Goal: Contribute content: Contribute content

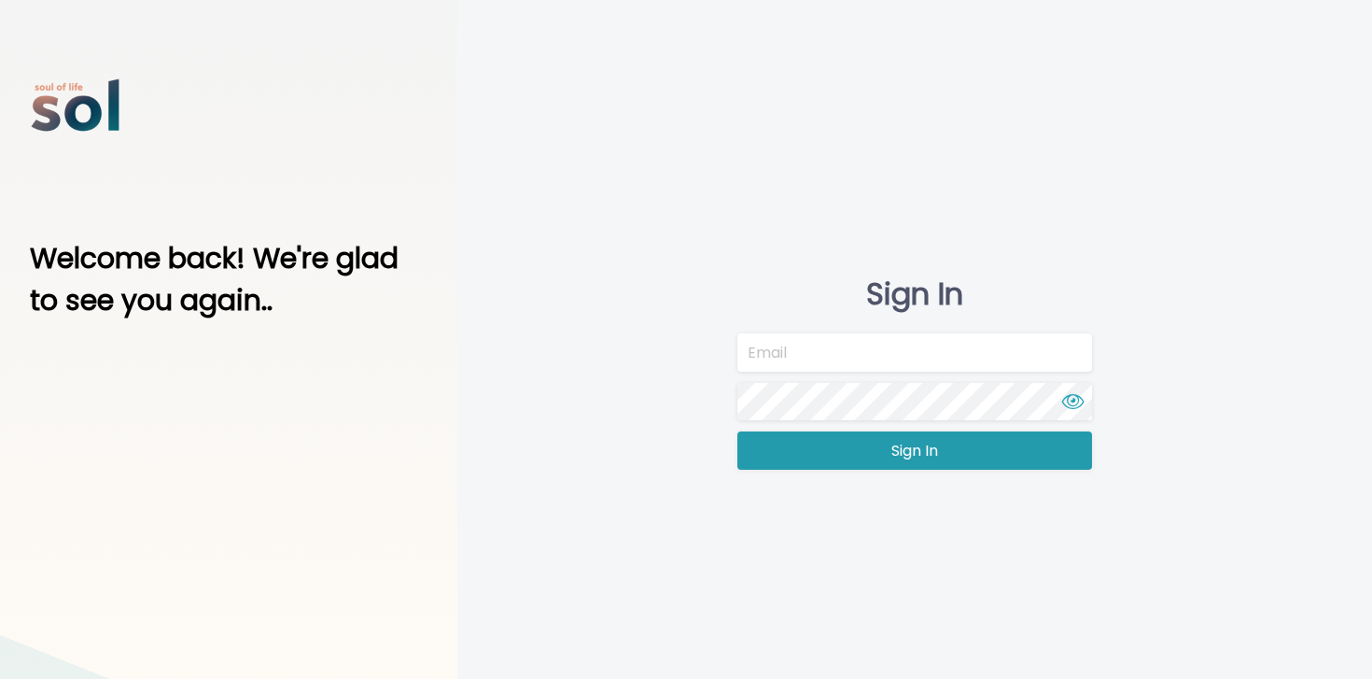
type input "team@soltv.co"
click at [856, 457] on button "Sign In" at bounding box center [915, 450] width 355 height 38
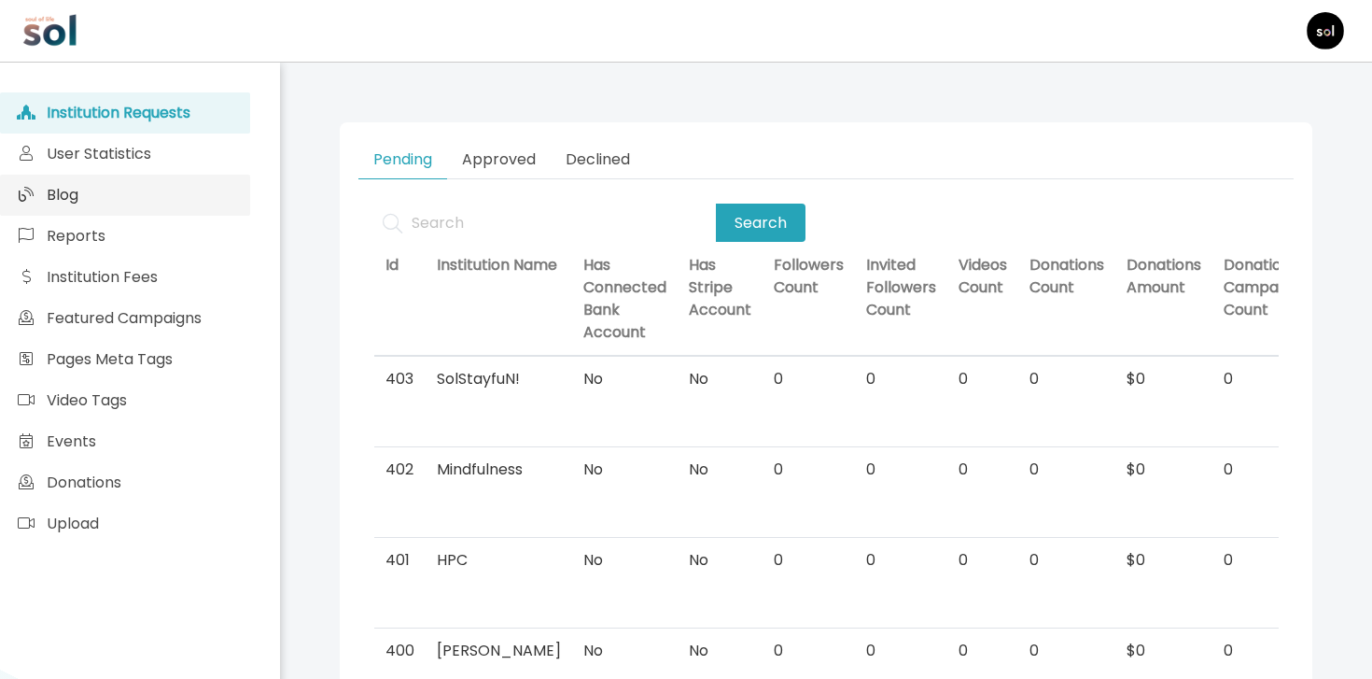
click at [147, 206] on link "Blog" at bounding box center [125, 195] width 250 height 41
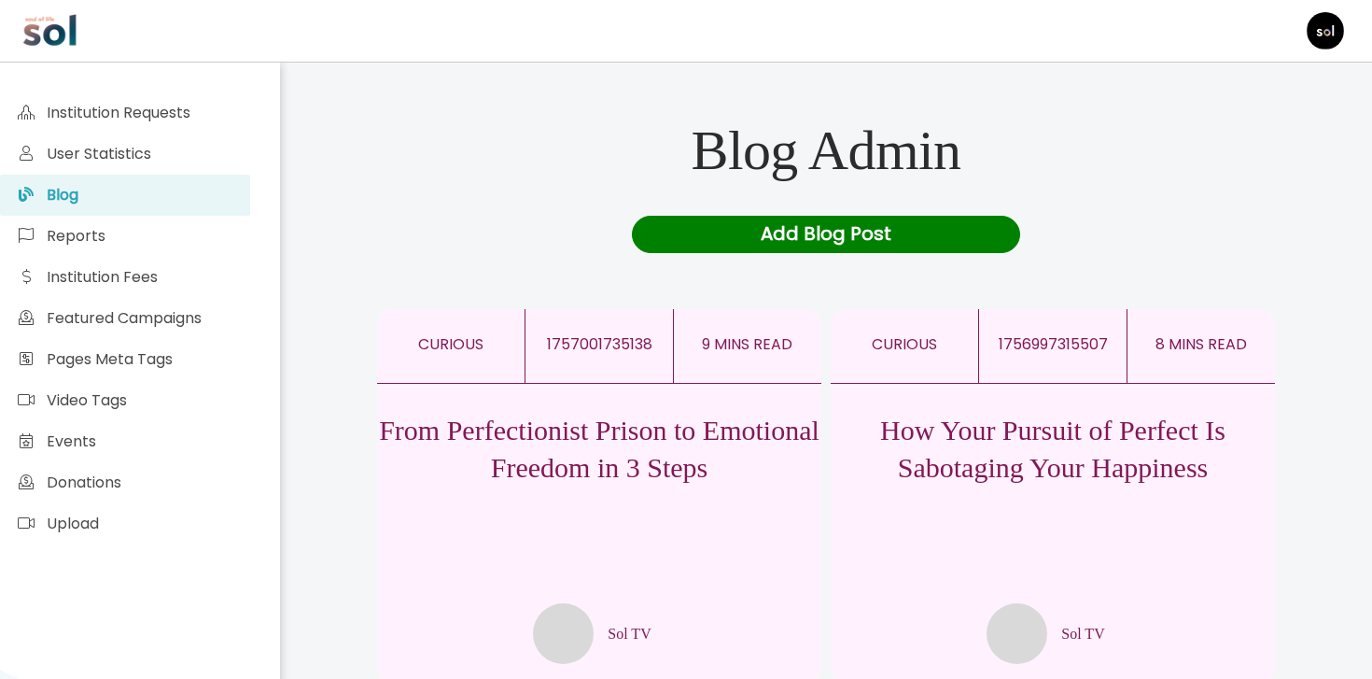
scroll to position [21, 0]
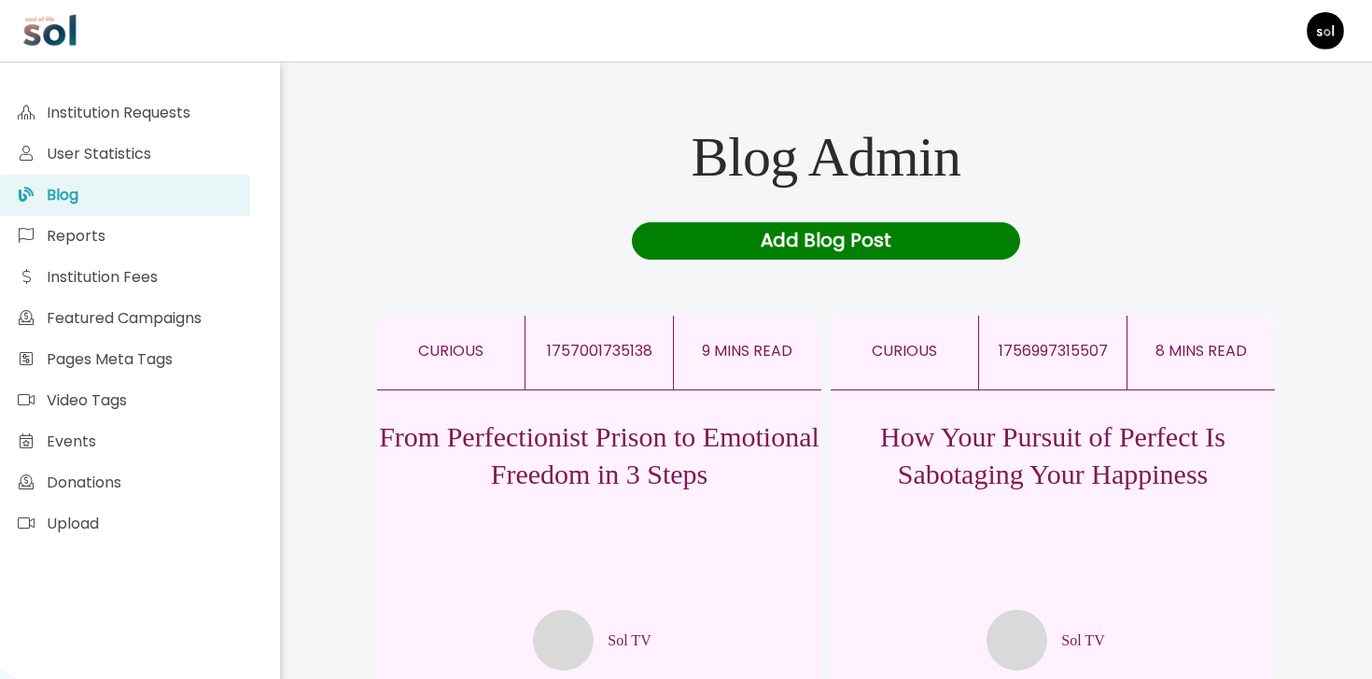
click at [982, 457] on p "How Your Pursuit of Perfect Is Sabotaging Your Happiness" at bounding box center [1053, 455] width 444 height 75
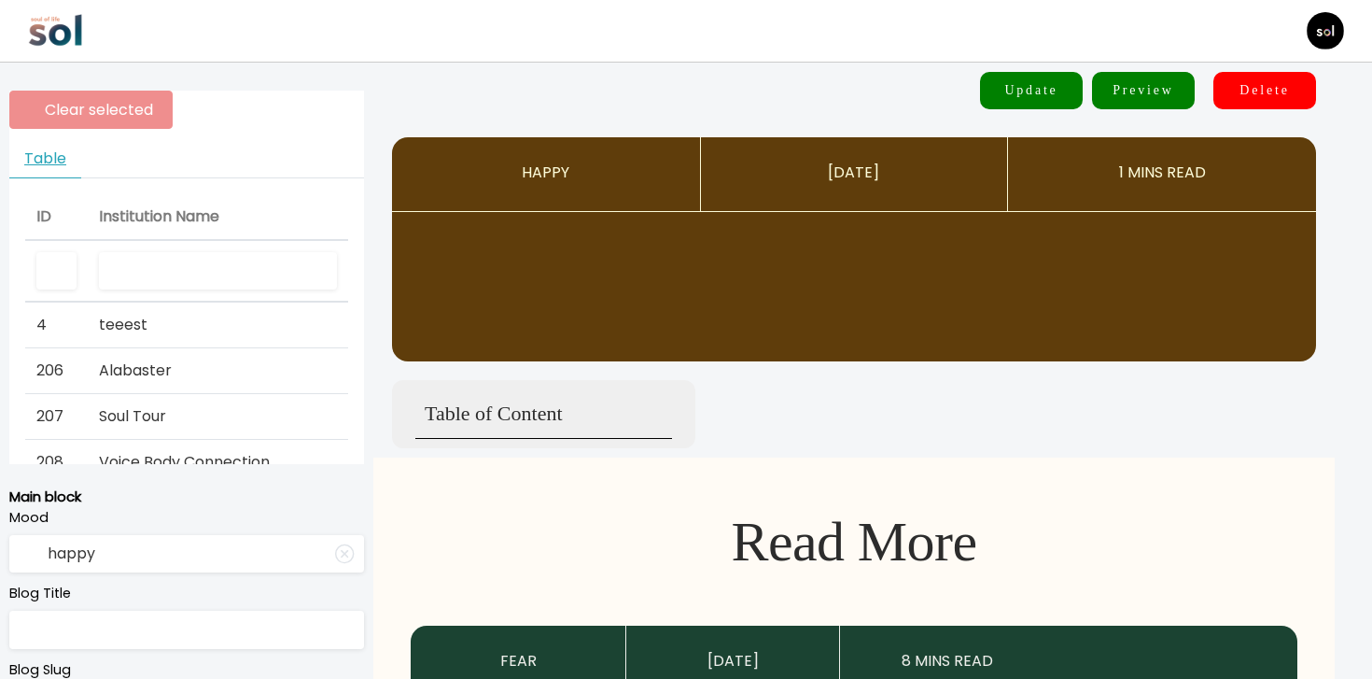
type input "curious"
type input "How Your Pursuit of Perfect Is Sabotaging Your Happiness"
type textarea "Why “good enough” is actually the secret to feeling good"
type input "Sol TV"
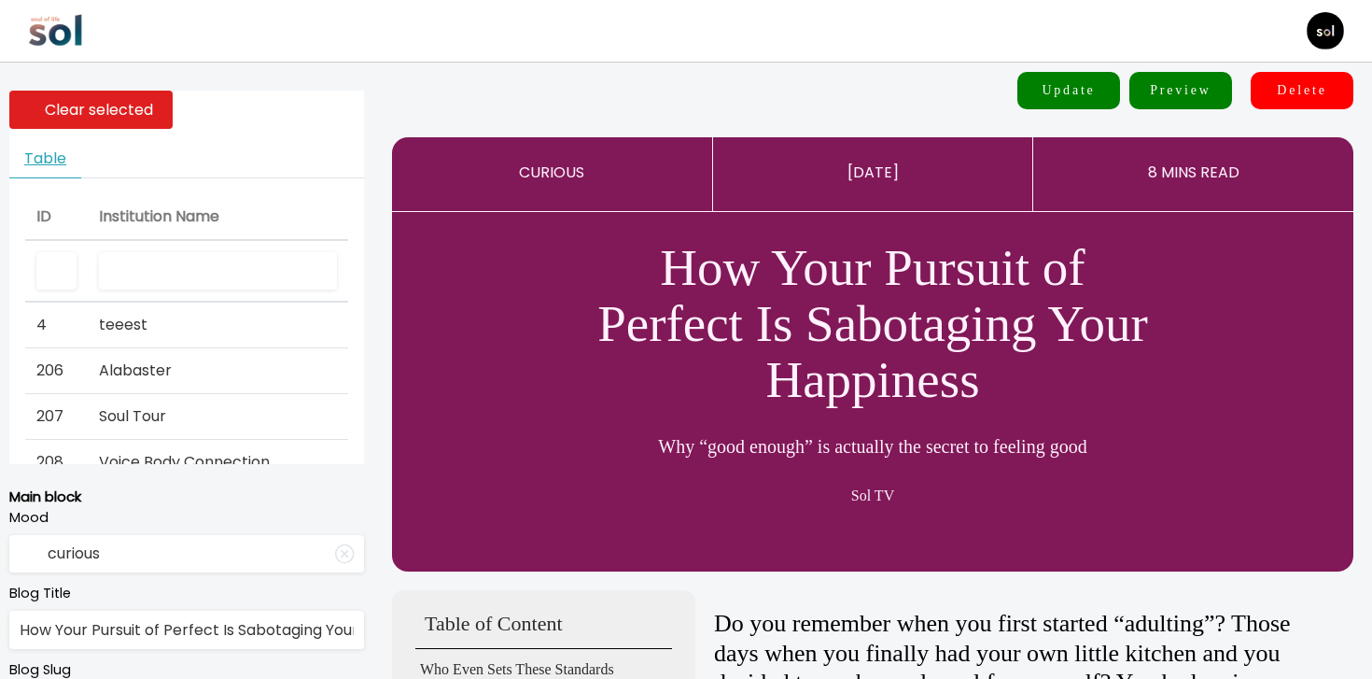
click at [237, 276] on input "text" at bounding box center [218, 271] width 238 height 38
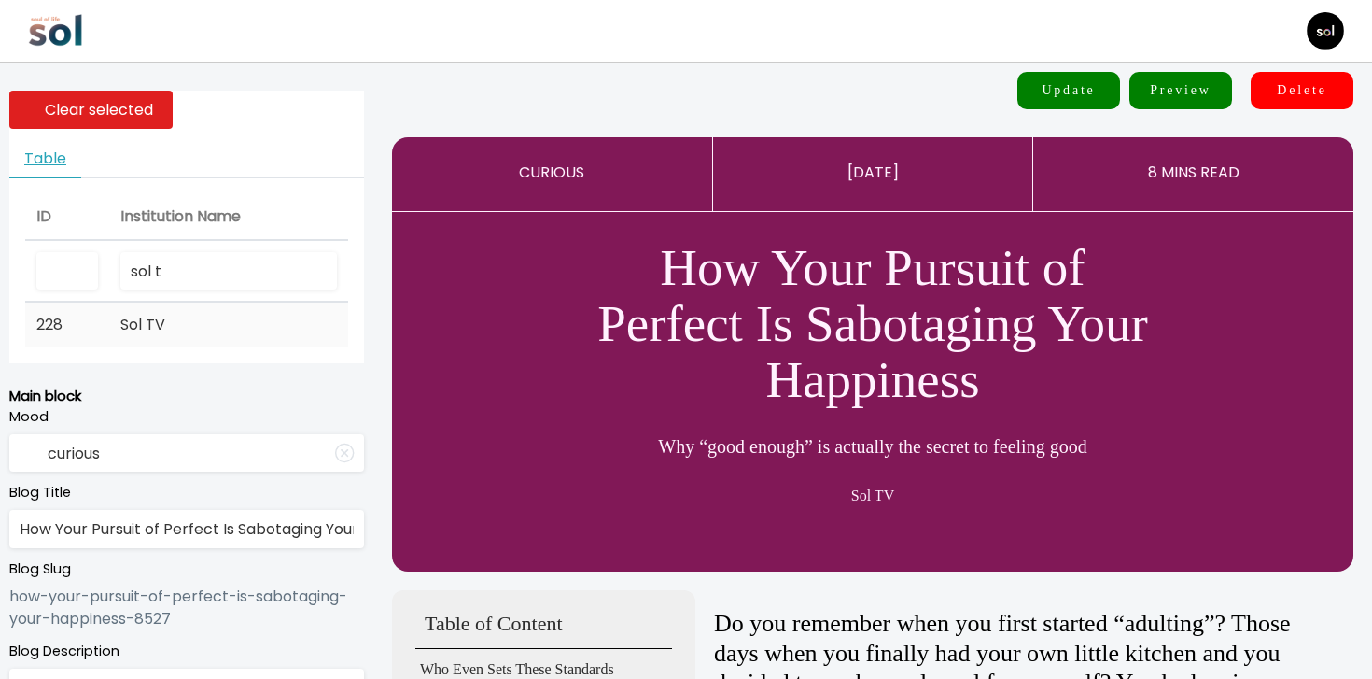
type input "sol t"
click at [233, 318] on td "Sol TV" at bounding box center [228, 324] width 239 height 45
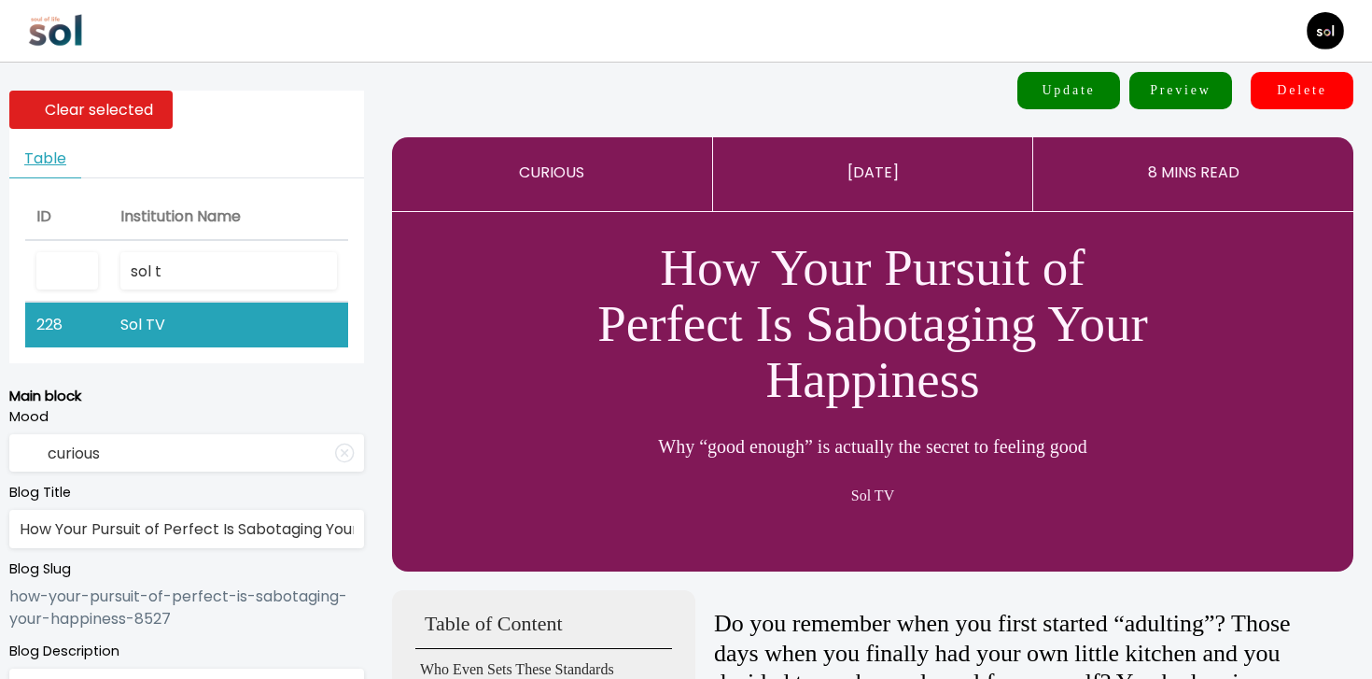
click at [208, 529] on input "How Your Pursuit of Perfect Is Sabotaging Your Happiness" at bounding box center [186, 529] width 355 height 38
paste input "ion"
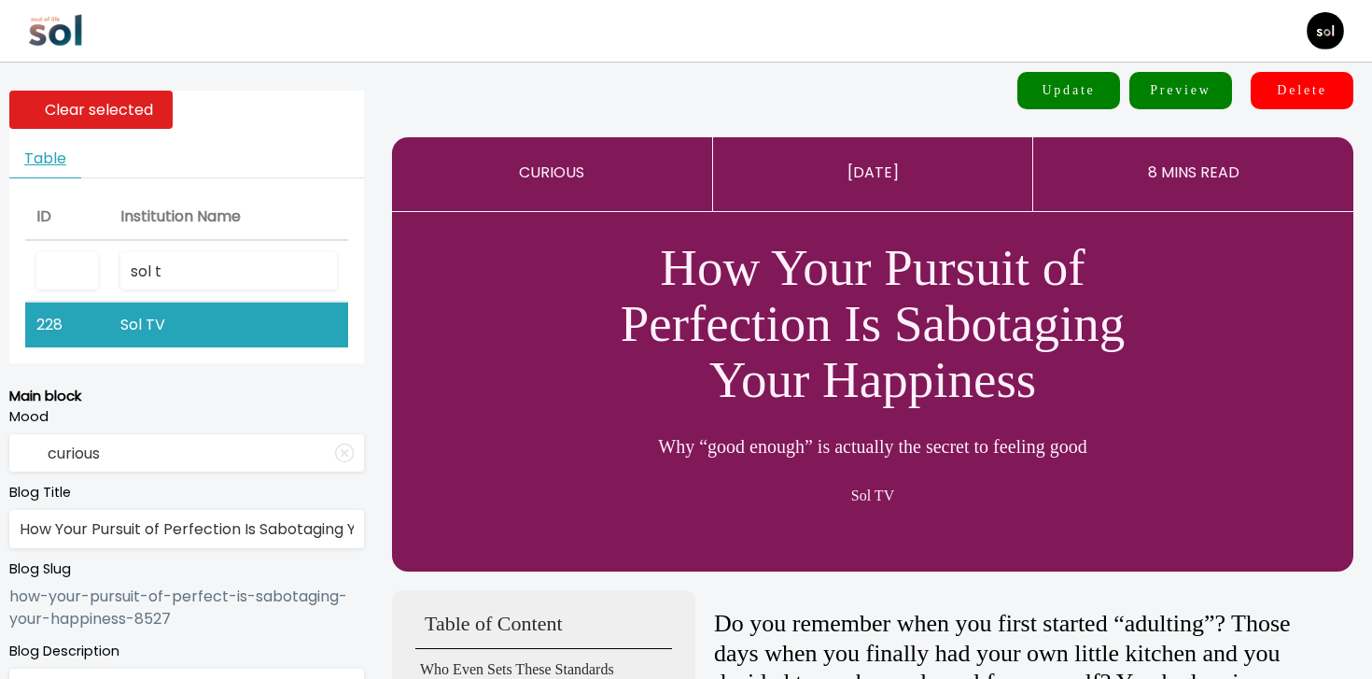
scroll to position [0, 114]
type input "How Your Pursuit of Perfection Is Sabotaging Your Happiness"
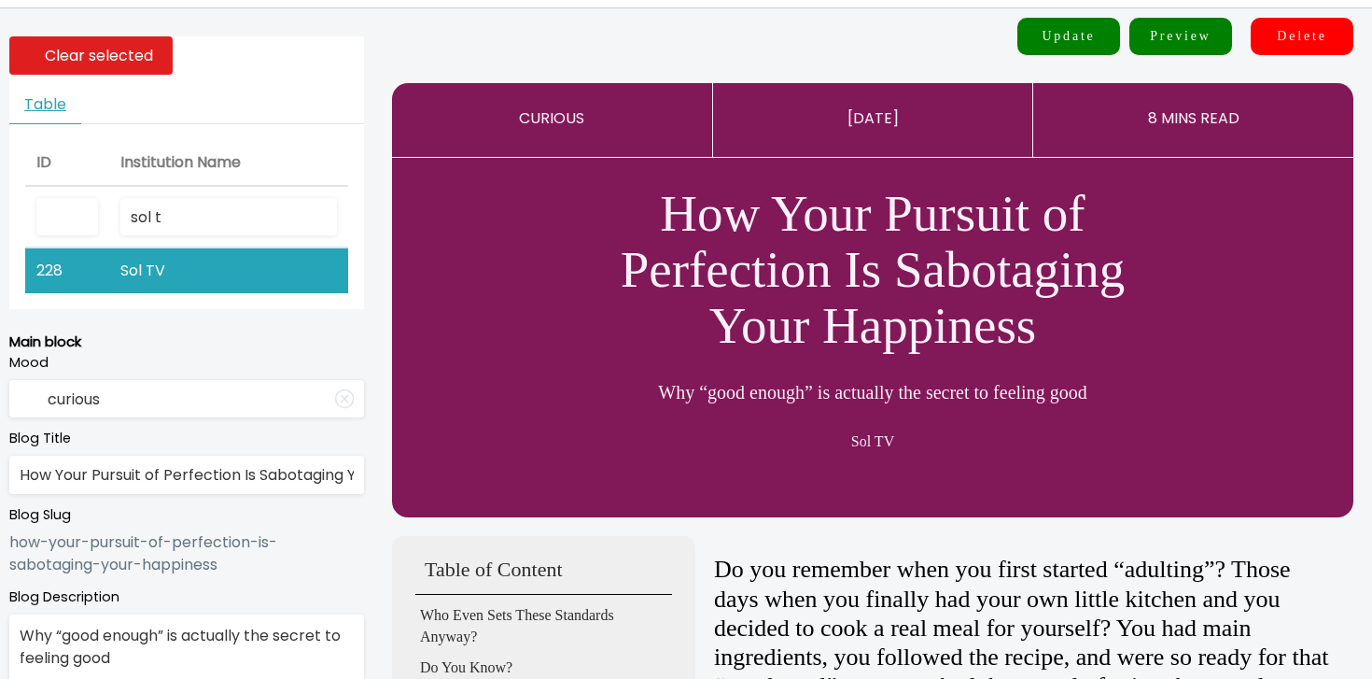
scroll to position [57, 0]
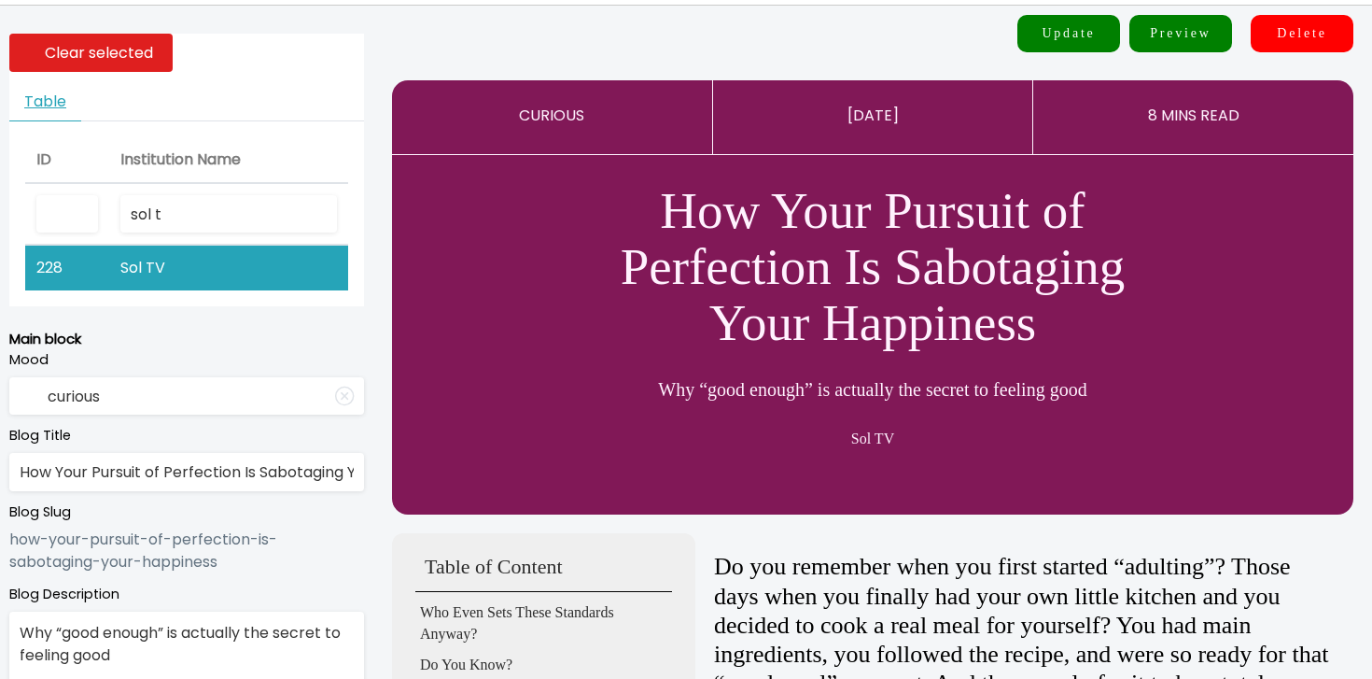
click at [252, 632] on textarea "Why “good enough” is actually the secret to feeling good" at bounding box center [186, 672] width 355 height 120
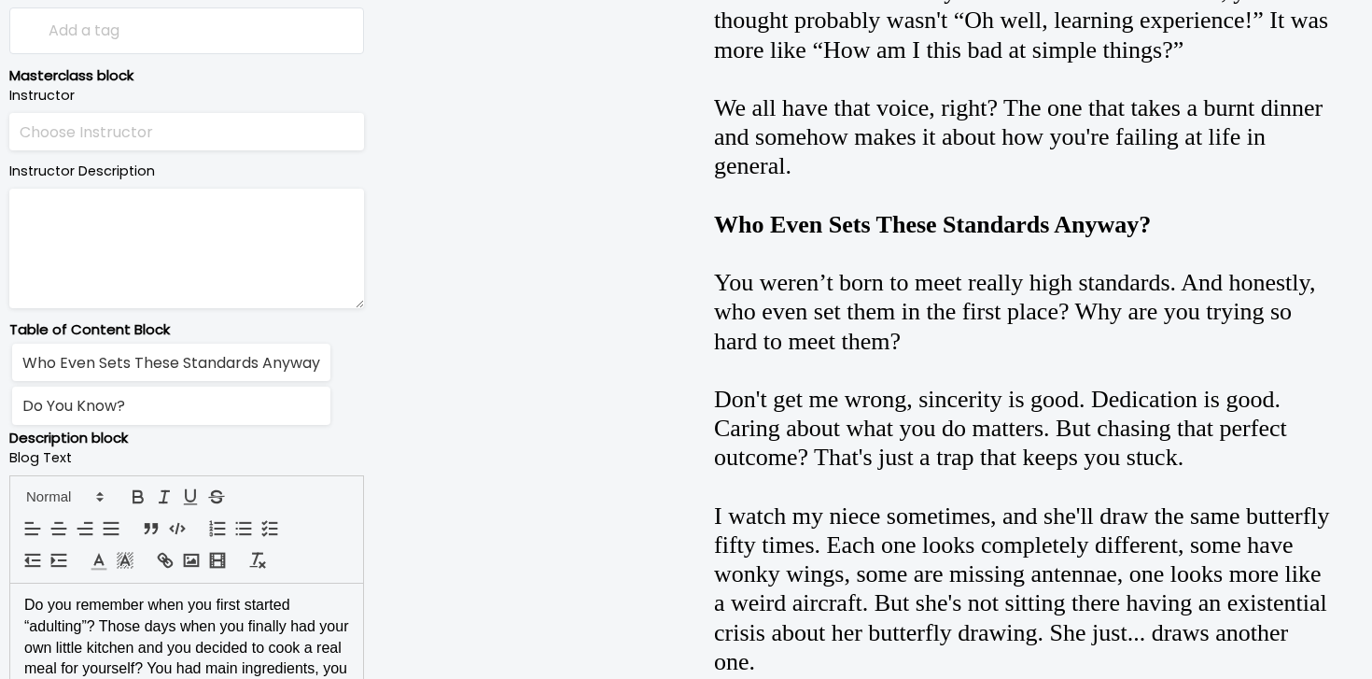
scroll to position [910, 0]
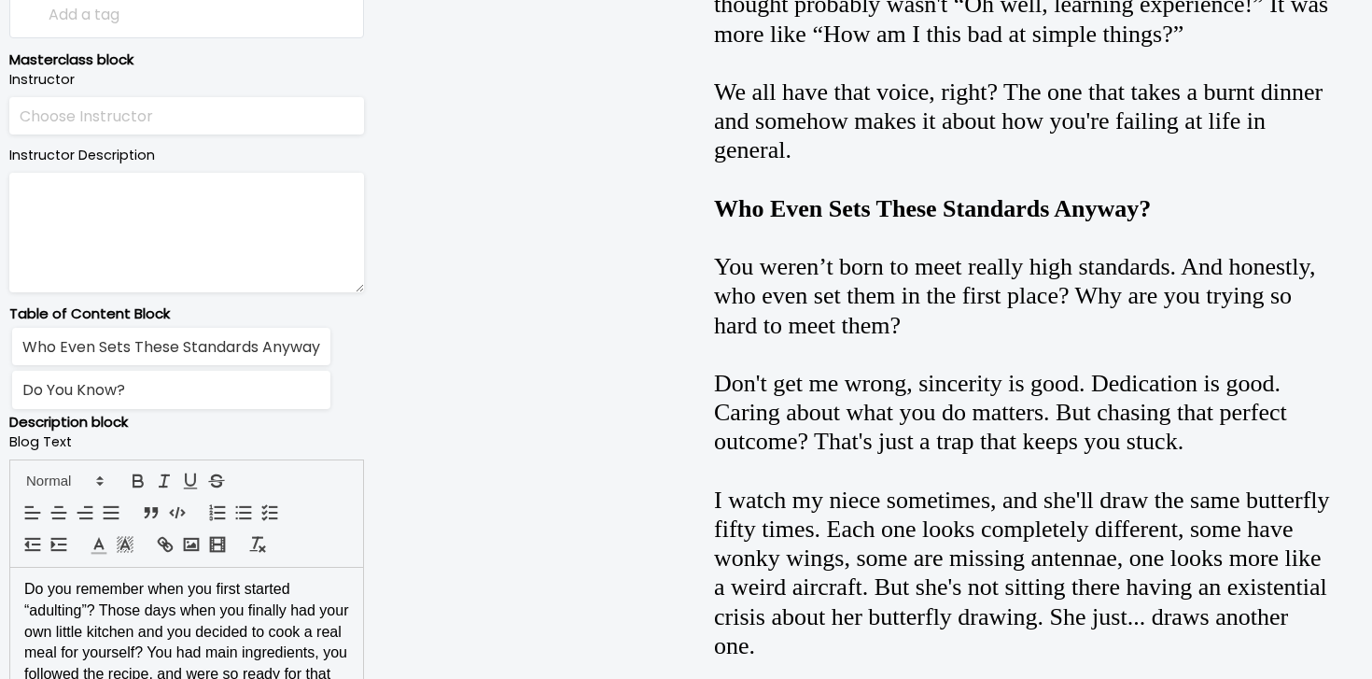
click at [214, 662] on p "Do you remember when you first started “adulting”? Those days when you finally …" at bounding box center [186, 653] width 325 height 148
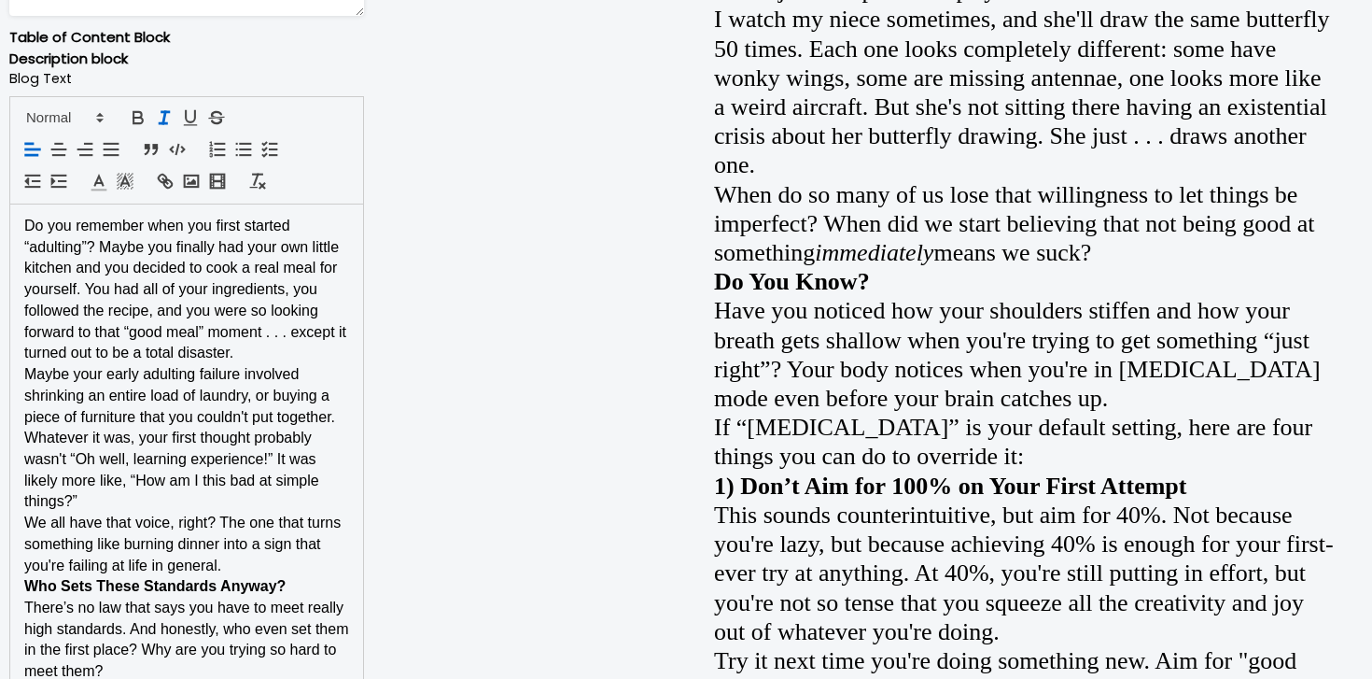
scroll to position [1209, 0]
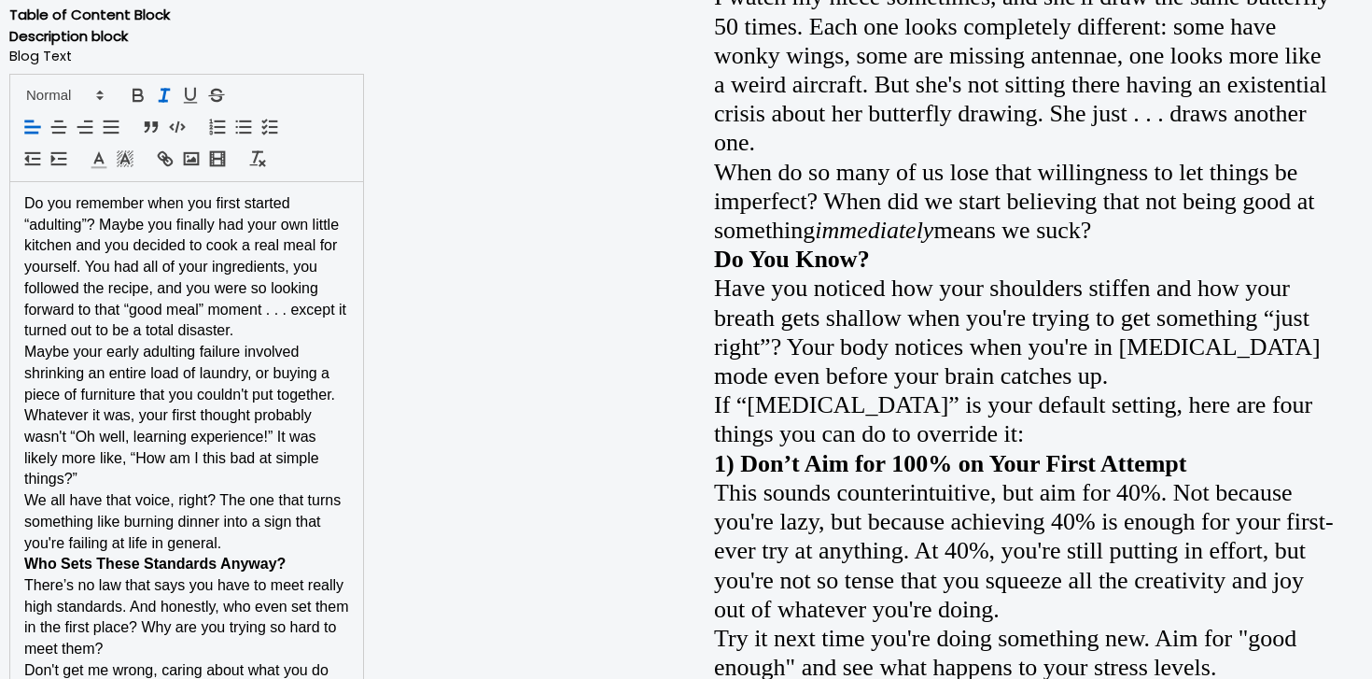
click at [245, 342] on p "Maybe your early adulting failure involved shrinking an entire load of laundry,…" at bounding box center [186, 416] width 325 height 148
click at [255, 330] on p "Do you remember when you first started “adulting”? Maybe you finally had your o…" at bounding box center [186, 267] width 325 height 148
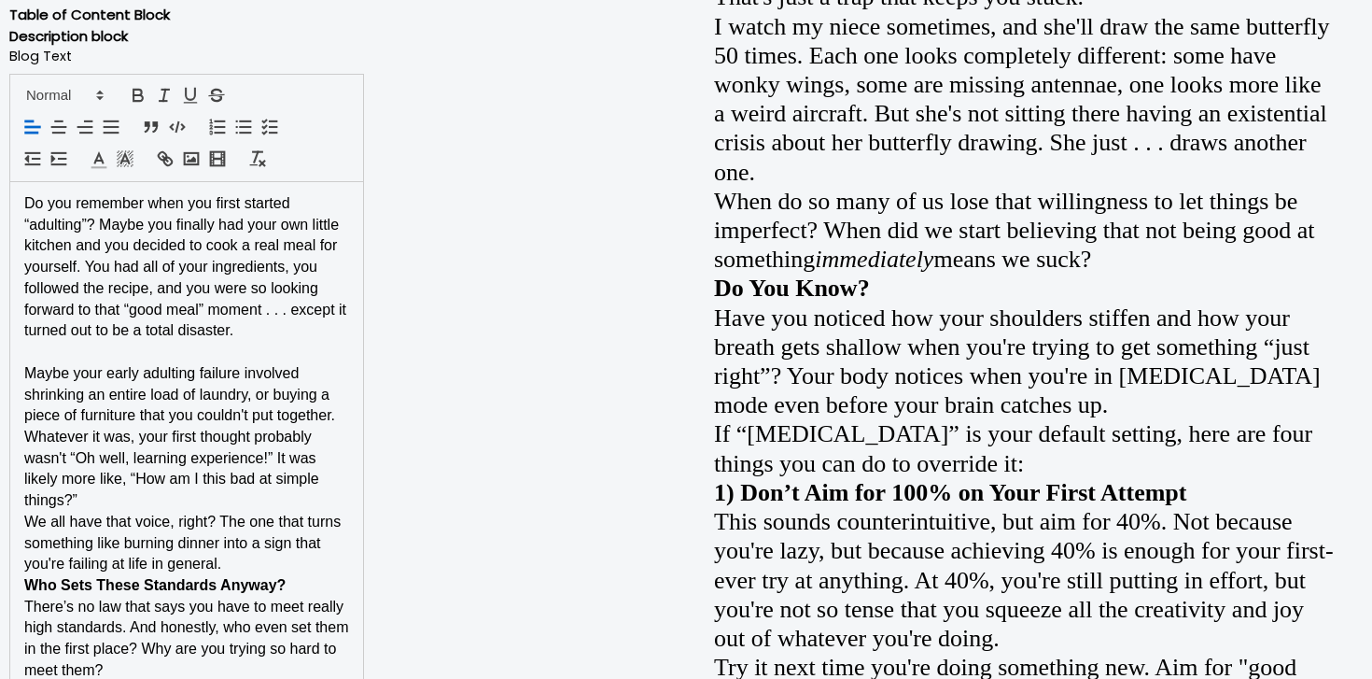
click at [186, 506] on p "Maybe your early adulting failure involved shrinking an entire load of laundry,…" at bounding box center [186, 437] width 325 height 148
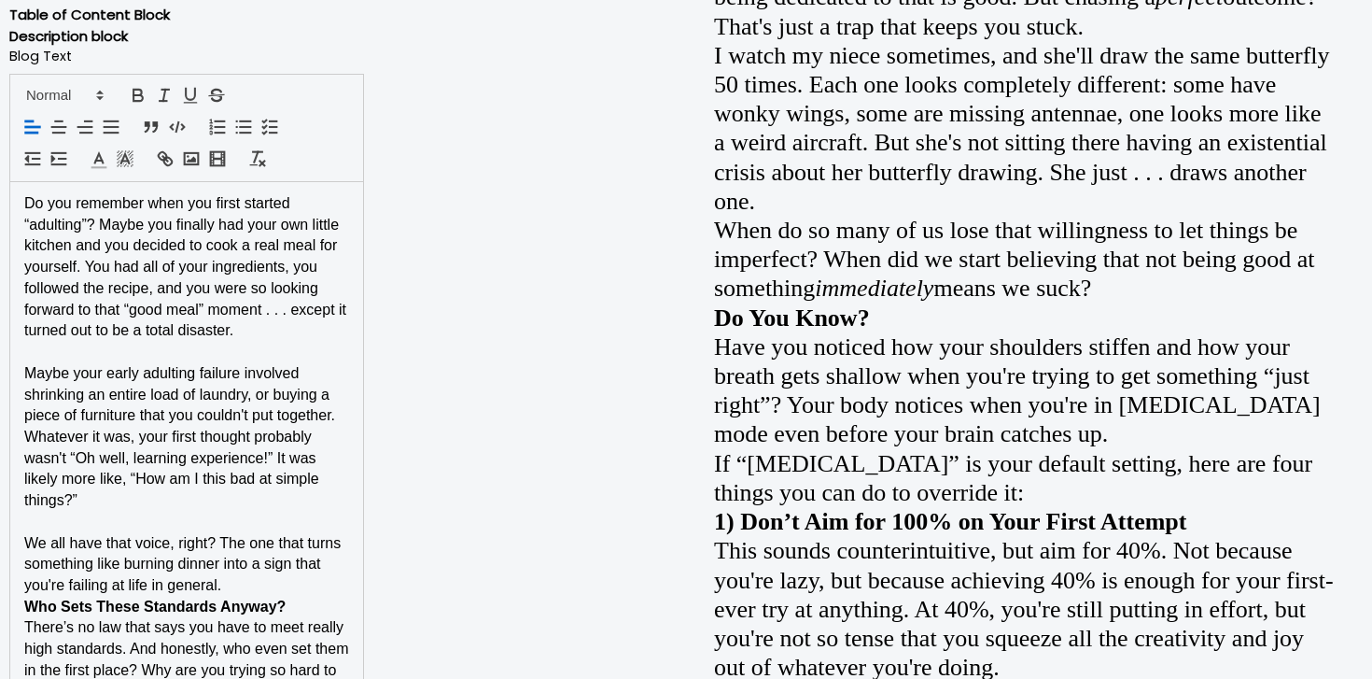
click at [240, 581] on p "We all have that voice, right? The one that turns something like burning dinner…" at bounding box center [186, 564] width 325 height 63
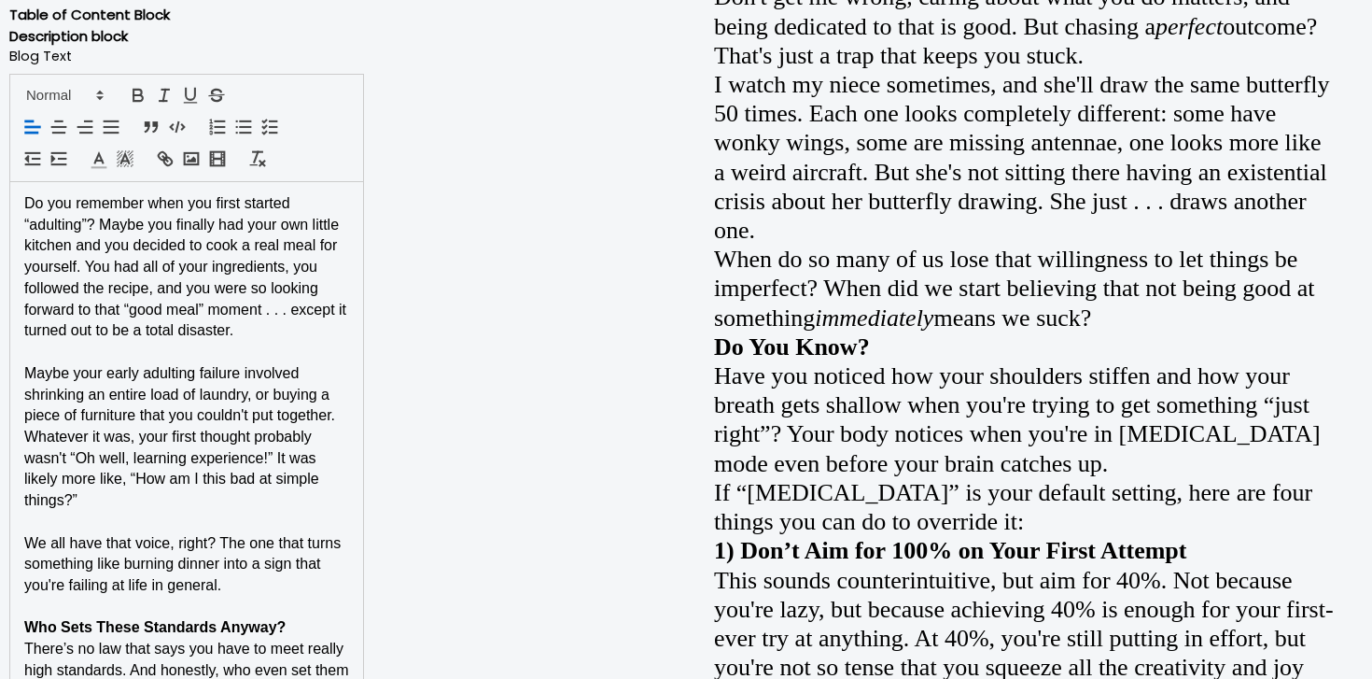
scroll to position [1287, 0]
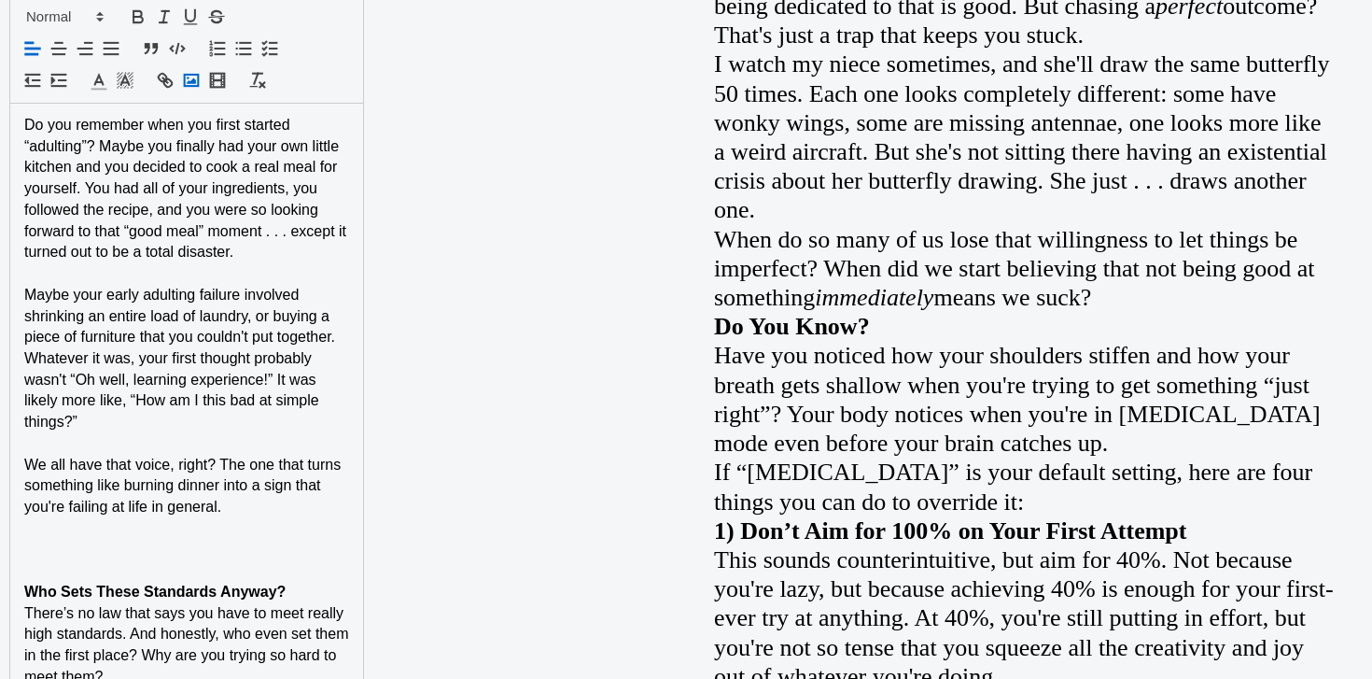
click at [182, 76] on icon "button" at bounding box center [191, 80] width 21 height 21
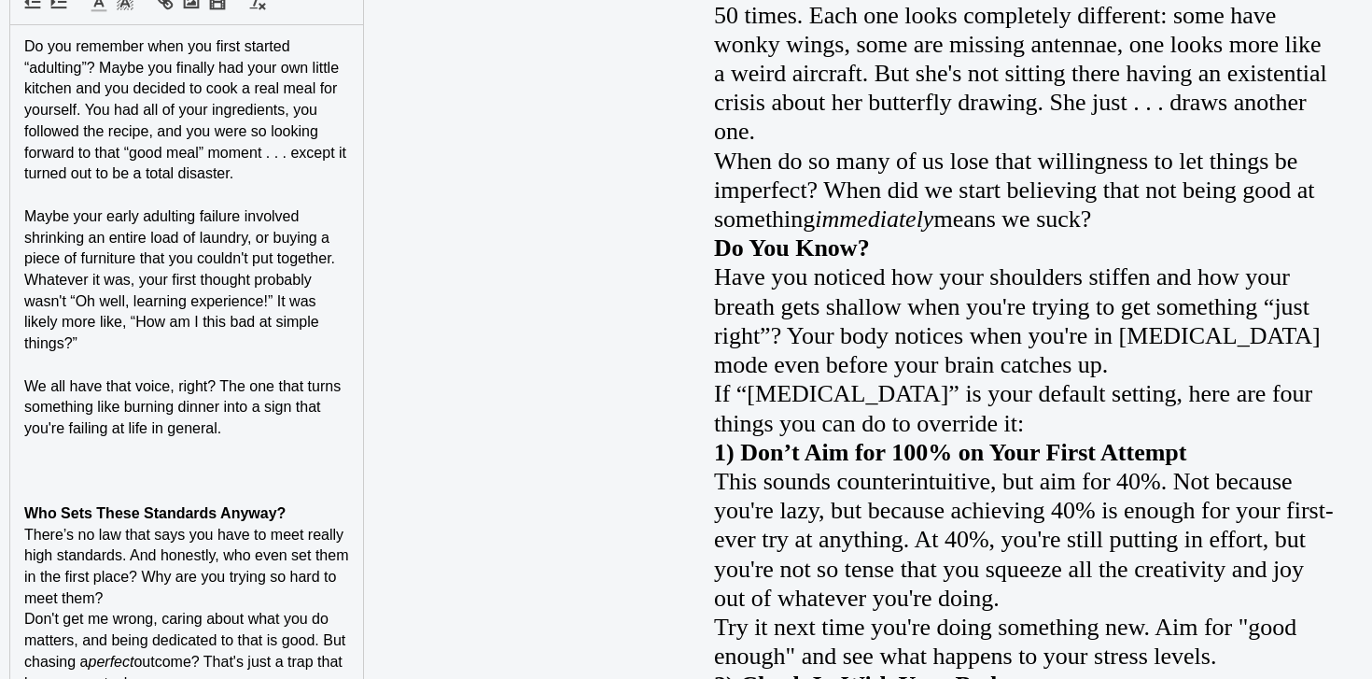
scroll to position [1490, 0]
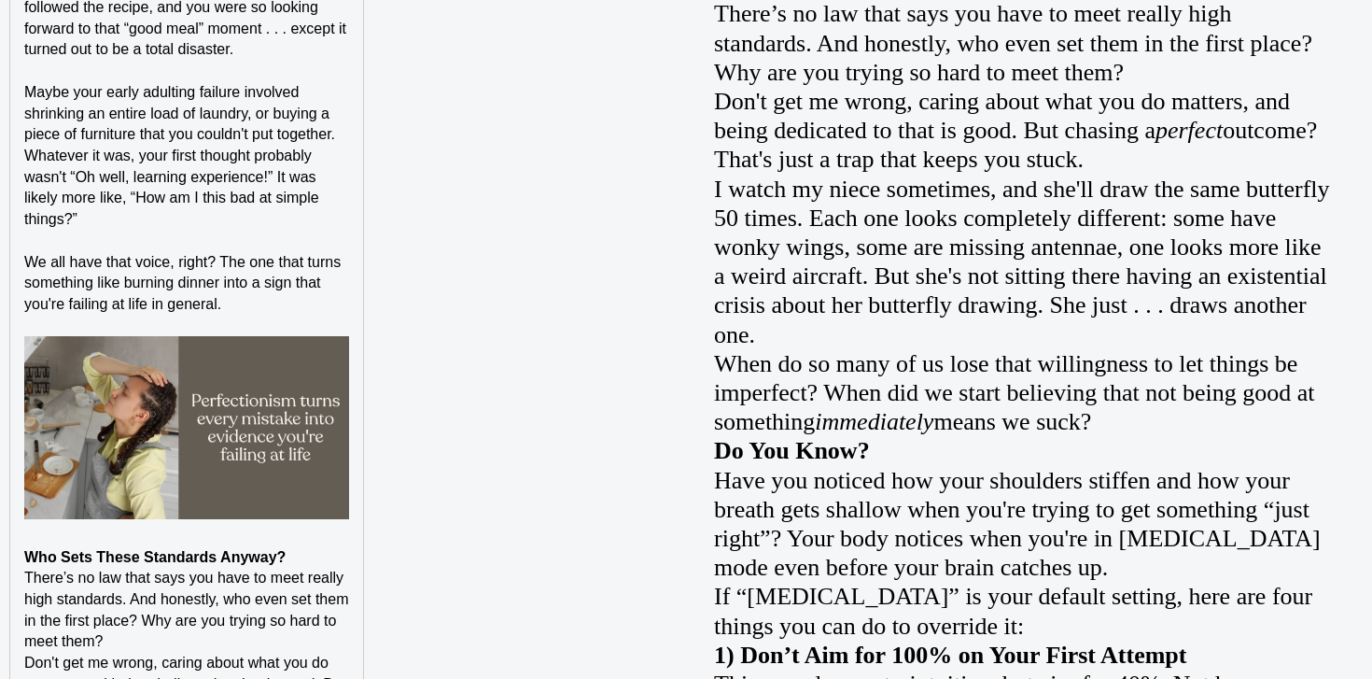
click at [303, 570] on span "There’s no law that says you have to meet really high standards. And honestly, …" at bounding box center [188, 609] width 329 height 79
click at [309, 554] on p "Who Sets These Standards Anyway?" at bounding box center [186, 557] width 325 height 21
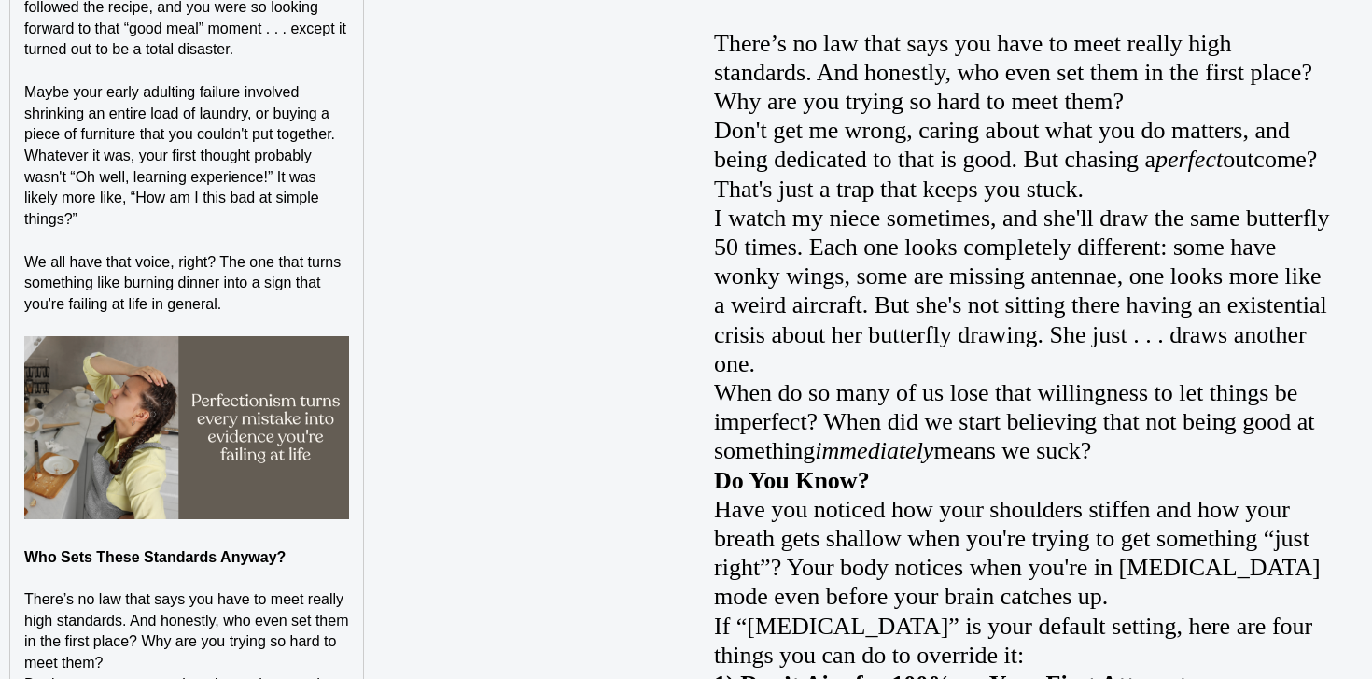
click at [264, 557] on strong "Who Sets These Standards Anyway?" at bounding box center [154, 557] width 261 height 16
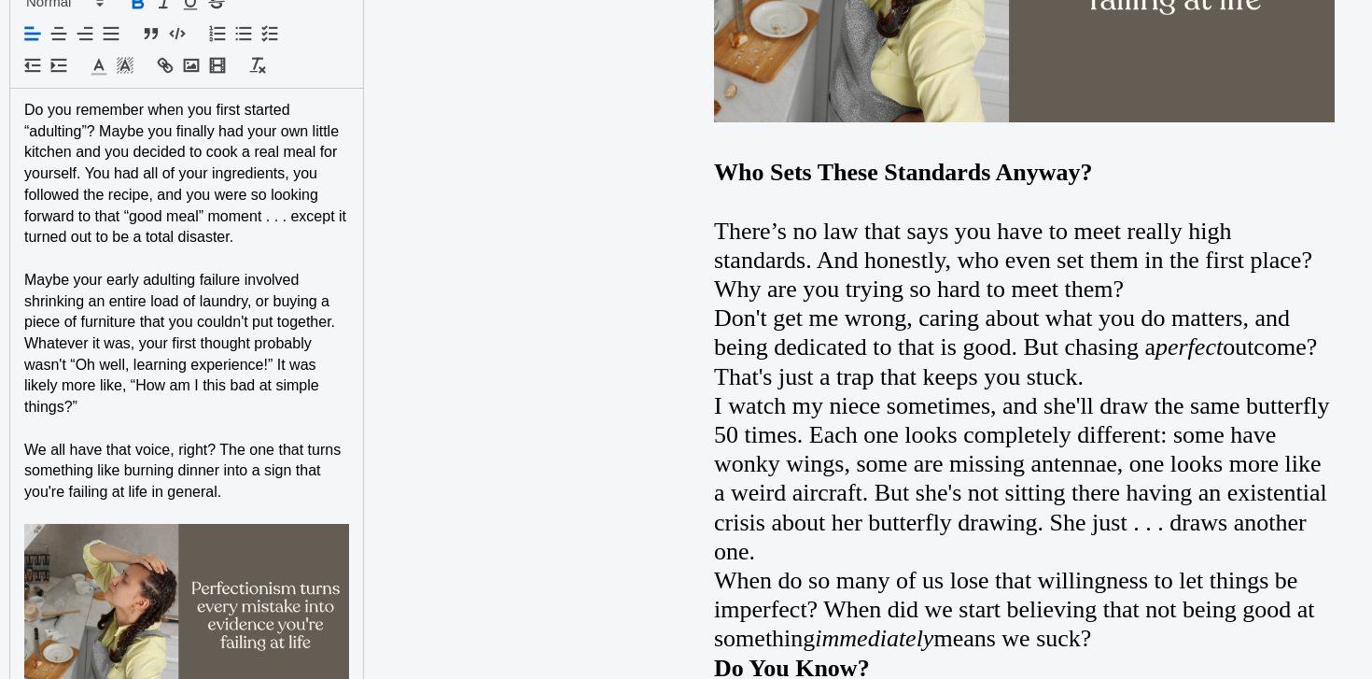
scroll to position [1255, 0]
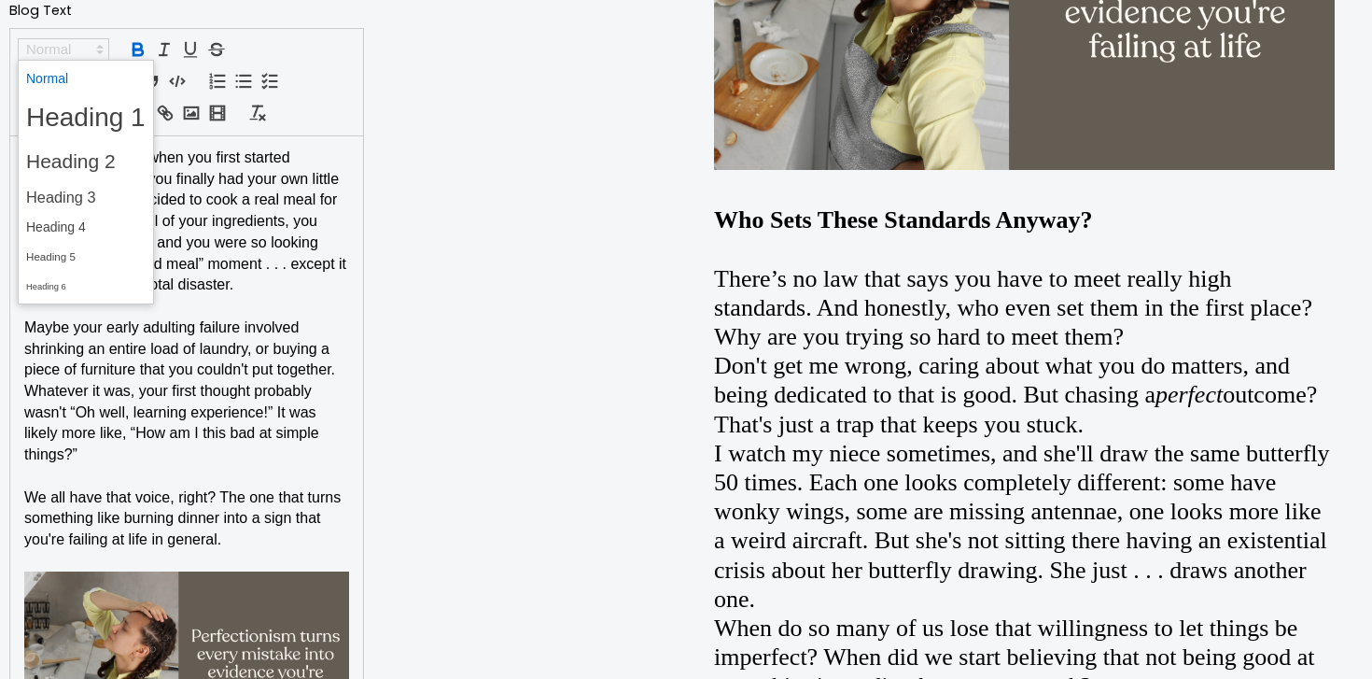
click at [85, 46] on span at bounding box center [63, 49] width 91 height 22
click at [88, 224] on span at bounding box center [86, 227] width 120 height 29
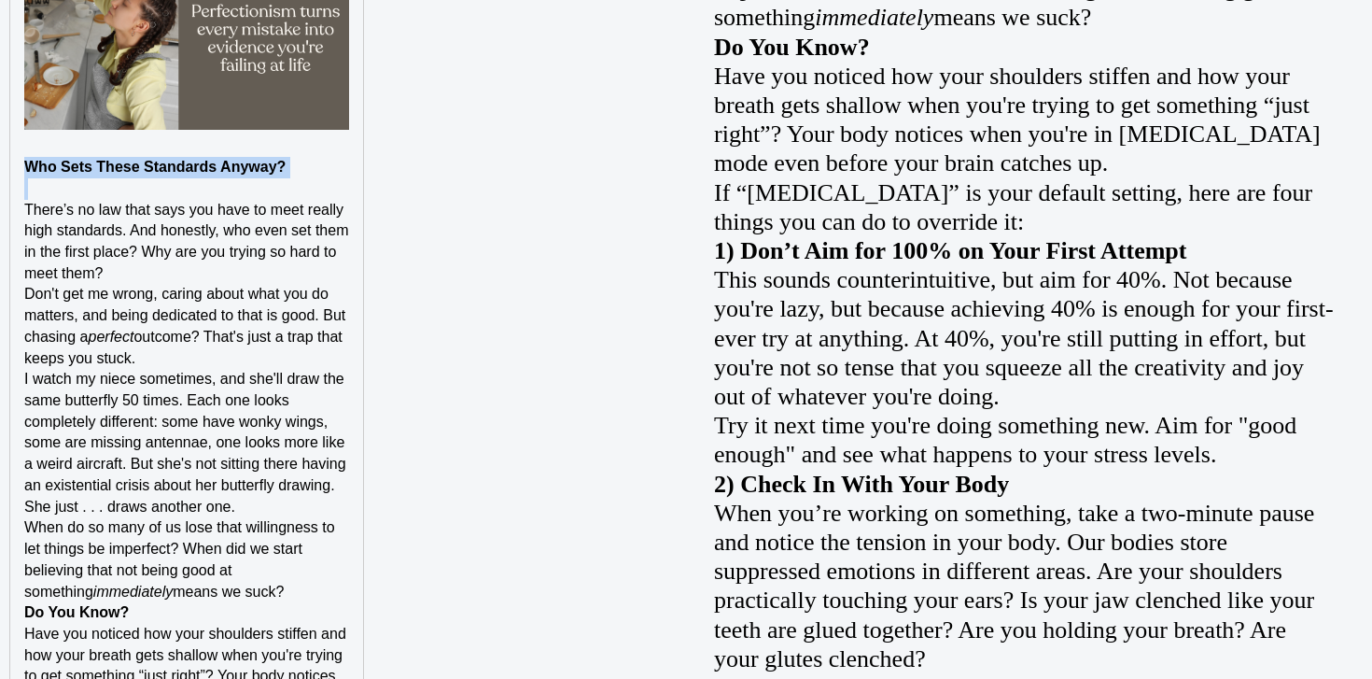
scroll to position [1978, 0]
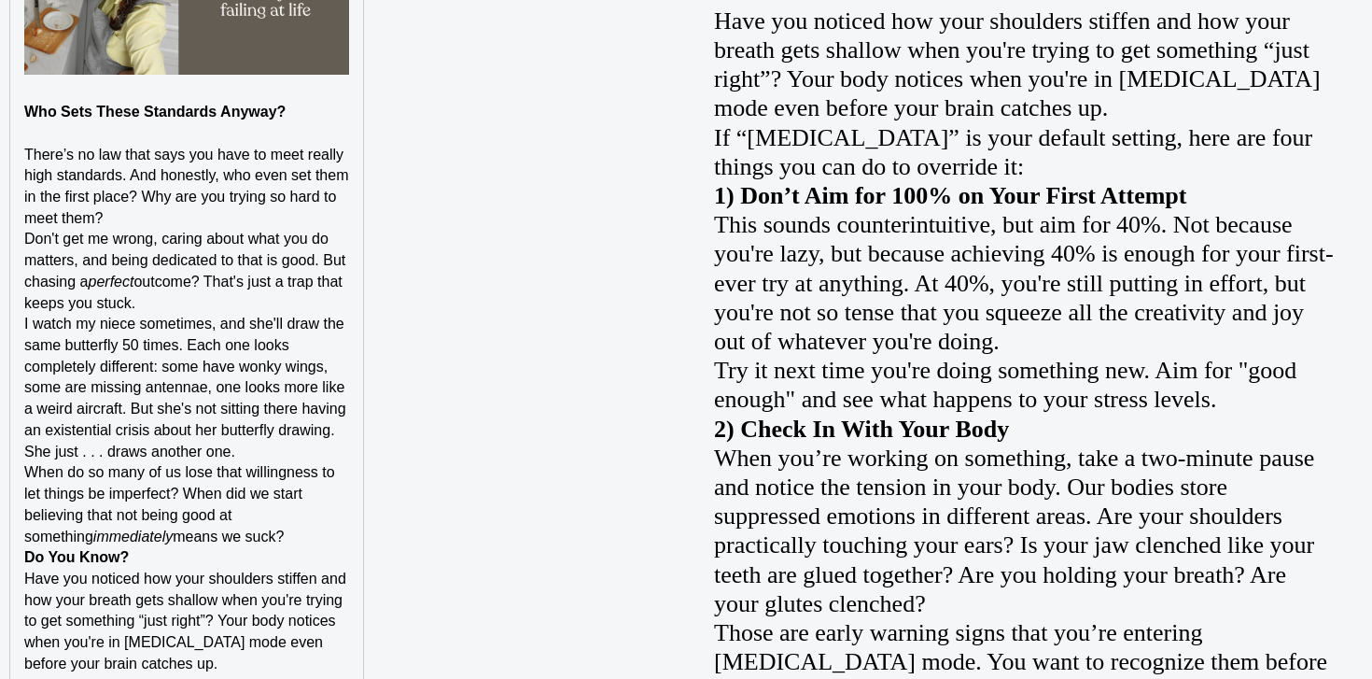
click at [211, 222] on p "There’s no law that says you have to meet really high standards. And honestly, …" at bounding box center [186, 187] width 325 height 85
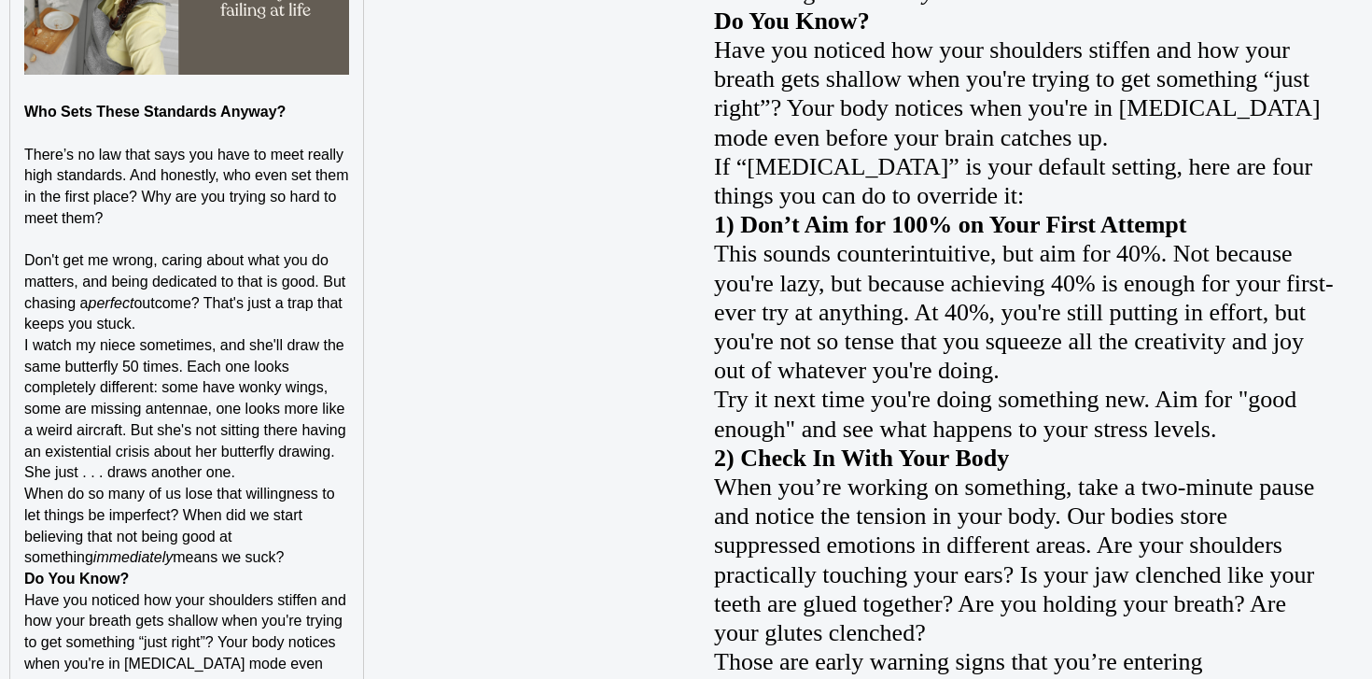
click at [209, 323] on p "Don't get me wrong, caring about what you do matters, and being dedicated to th…" at bounding box center [186, 292] width 325 height 85
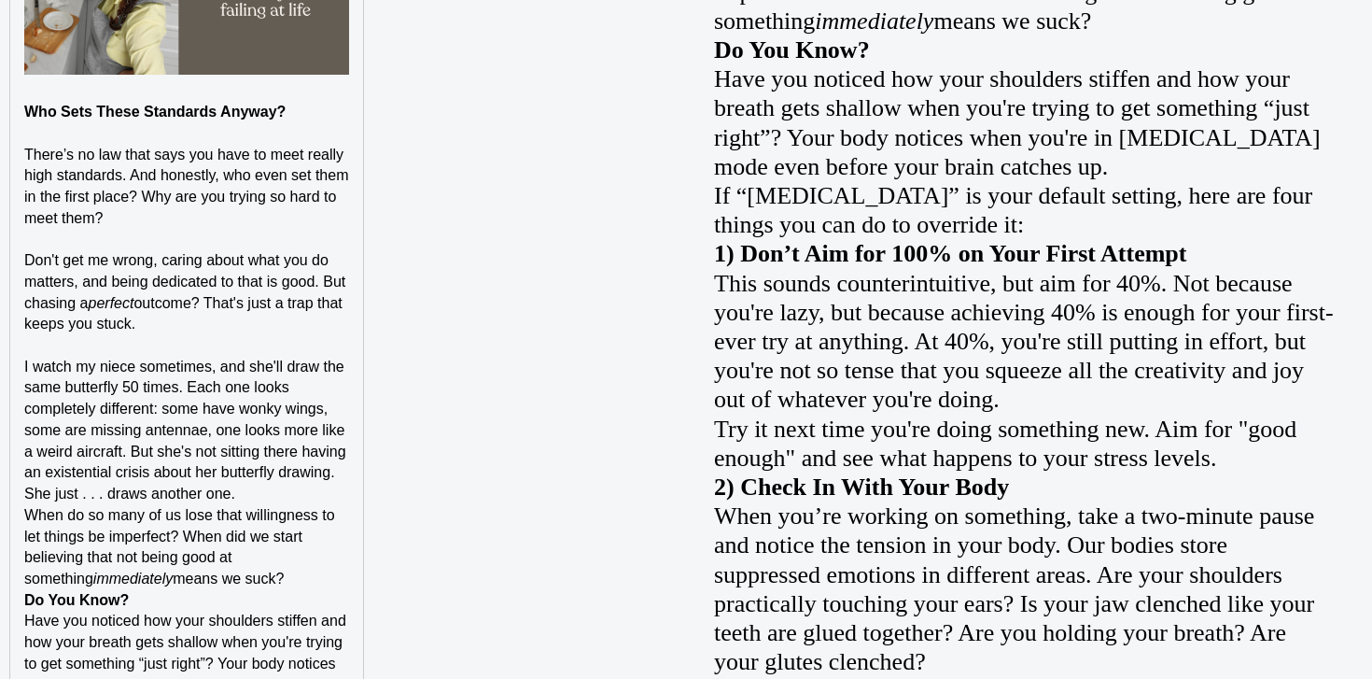
click at [280, 491] on p "I watch my niece sometimes, and she'll draw the same butterfly 50 times. Each o…" at bounding box center [186, 431] width 325 height 148
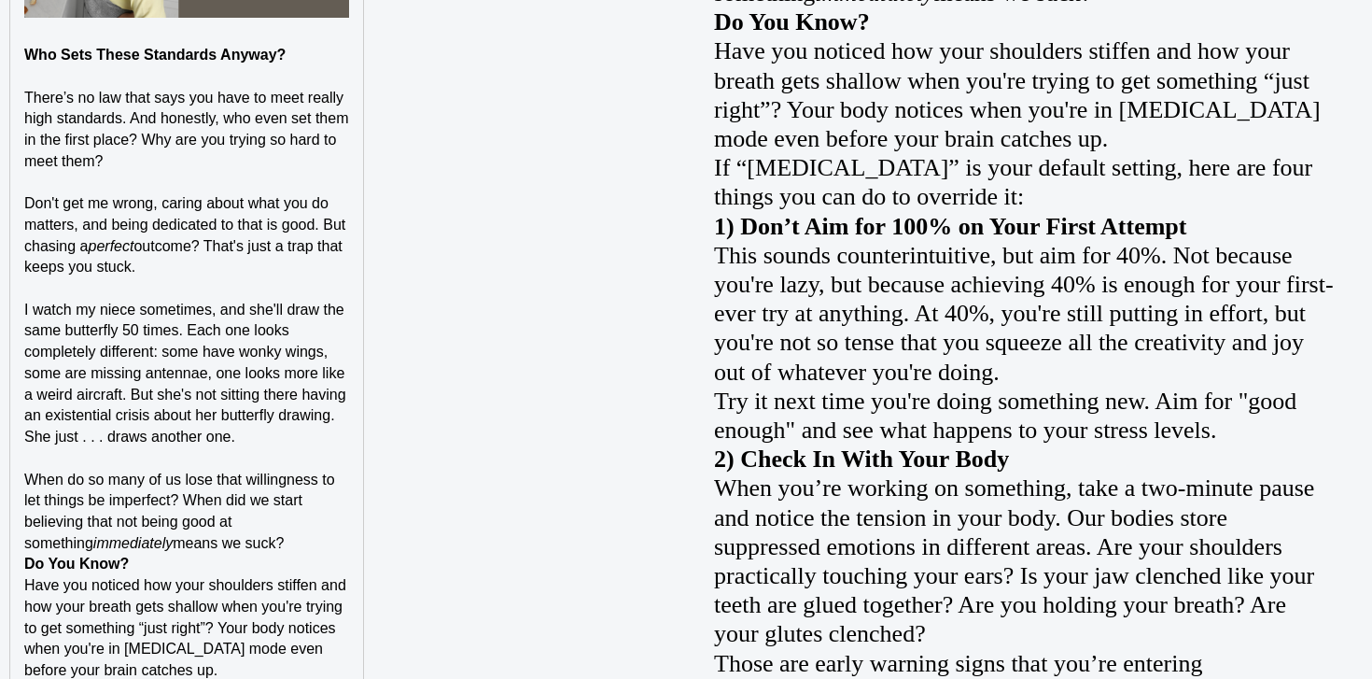
scroll to position [2083, 0]
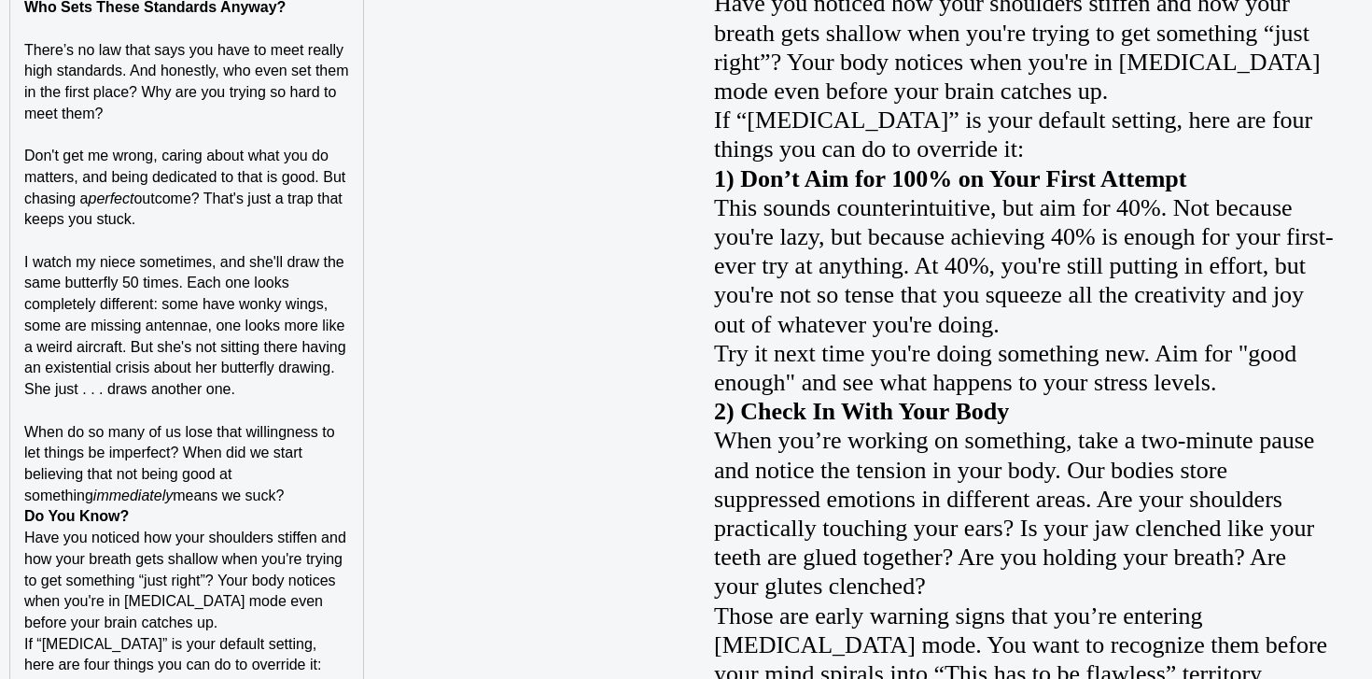
click at [284, 502] on p "When do so many of us lose that willingness to let things be imperfect? When di…" at bounding box center [186, 464] width 325 height 85
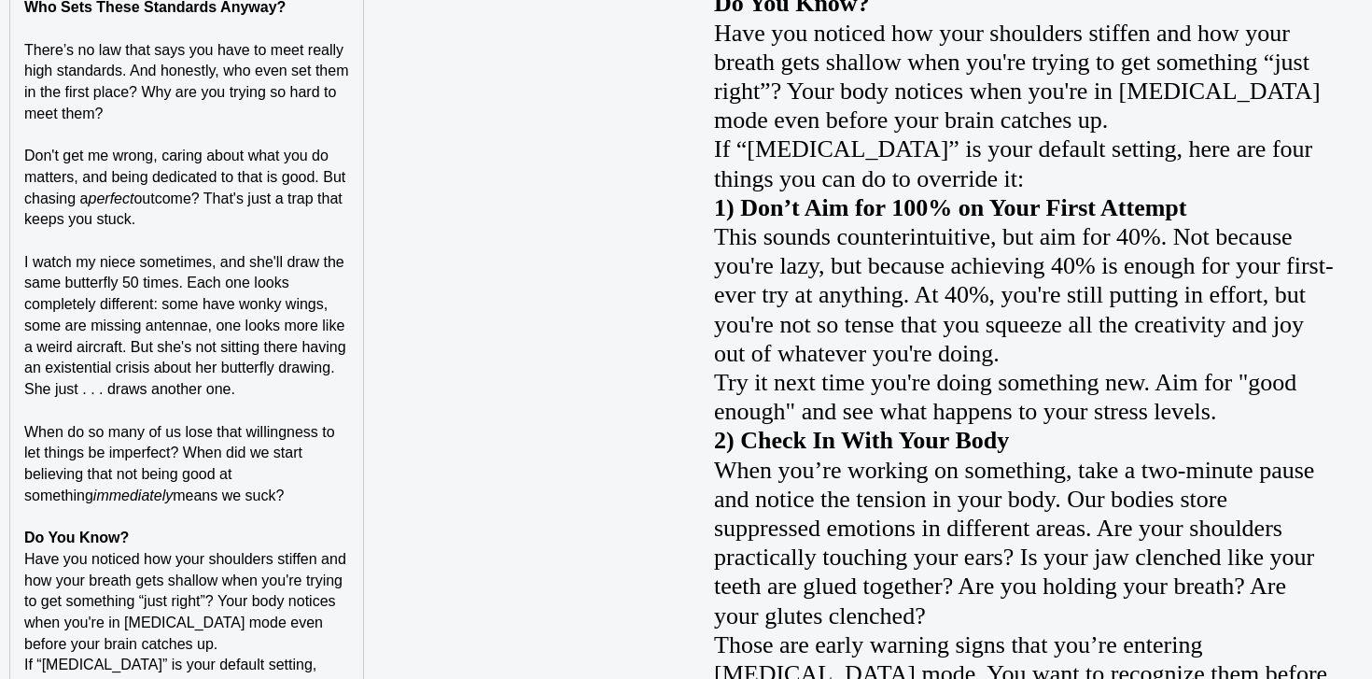
click at [232, 541] on p "Do You Know?" at bounding box center [186, 538] width 325 height 21
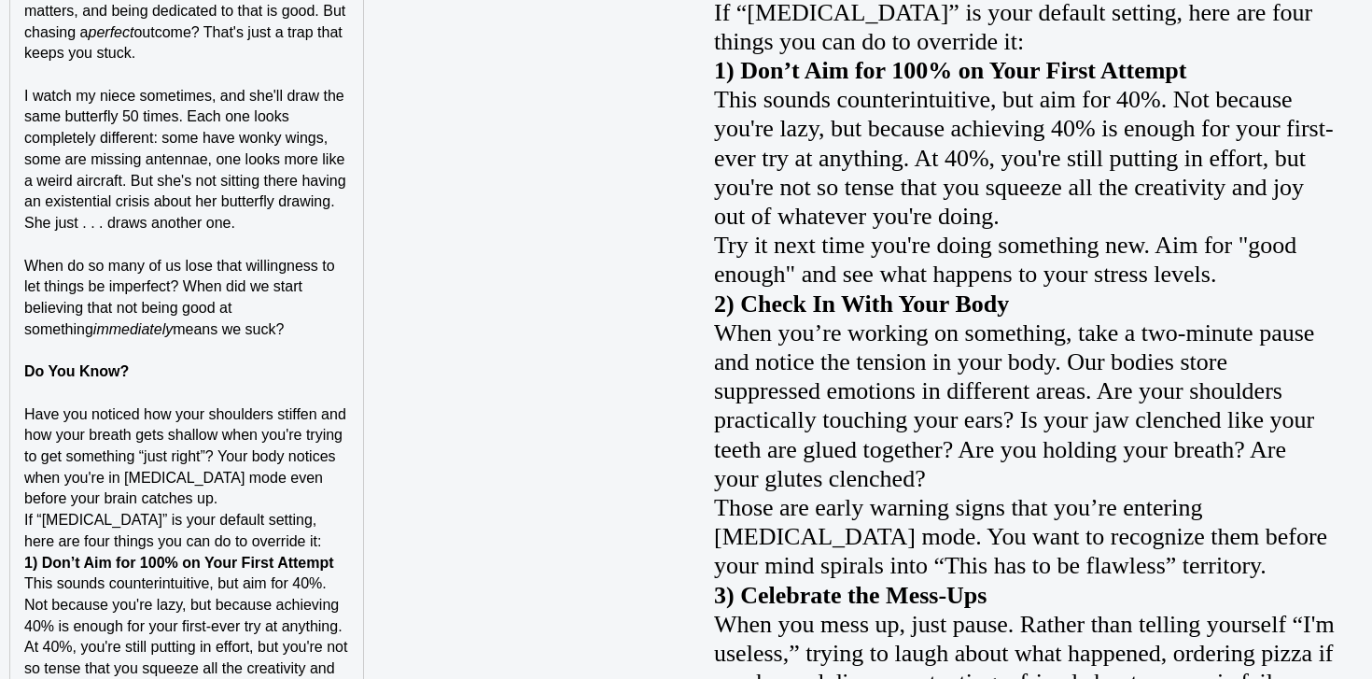
scroll to position [2286, 0]
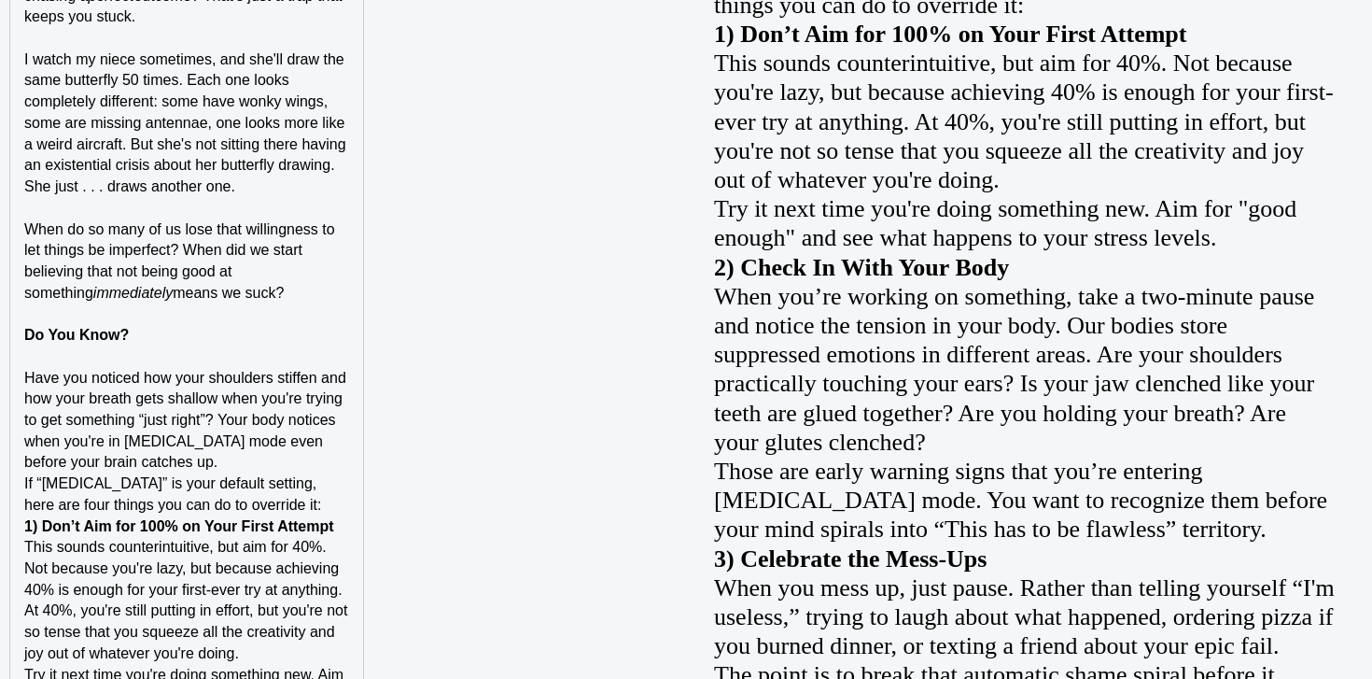
click at [225, 462] on p "Have you noticed how your shoulders stiffen and how your breath gets shallow wh…" at bounding box center [186, 421] width 325 height 106
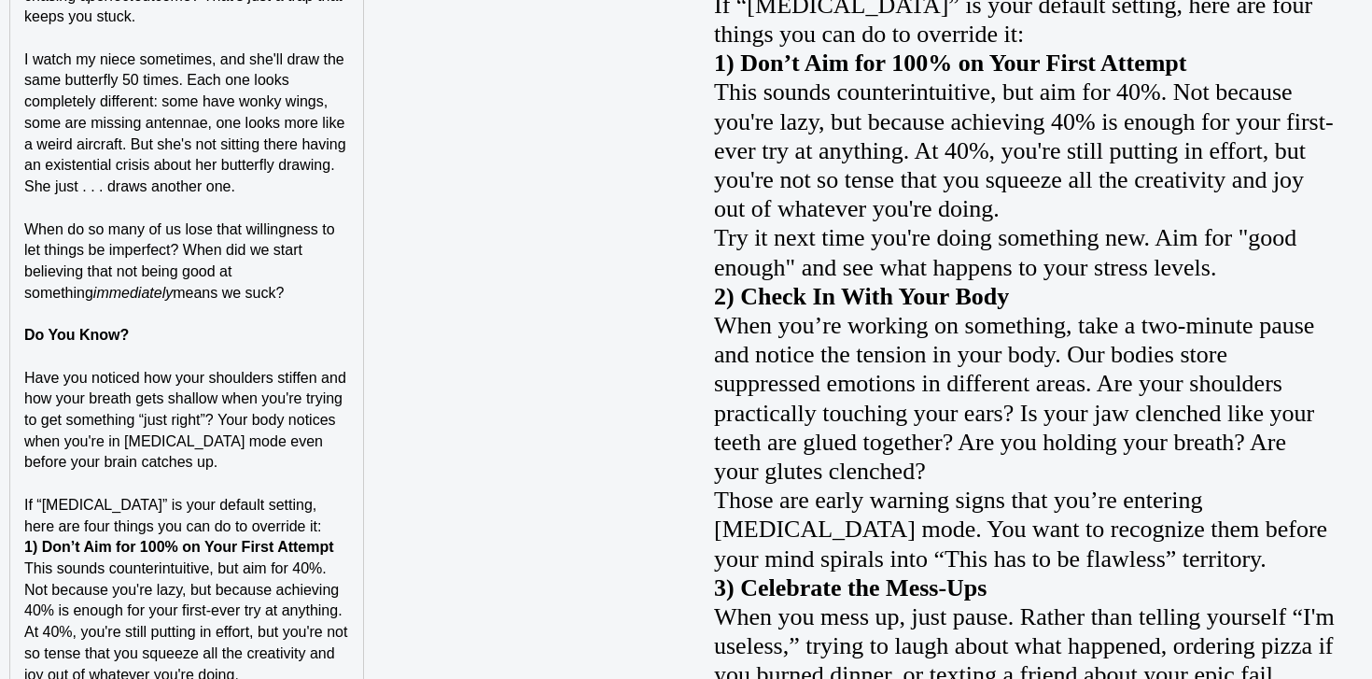
click at [277, 525] on p "If “perfectionism” is your default setting, here are four things you can do to …" at bounding box center [186, 516] width 325 height 42
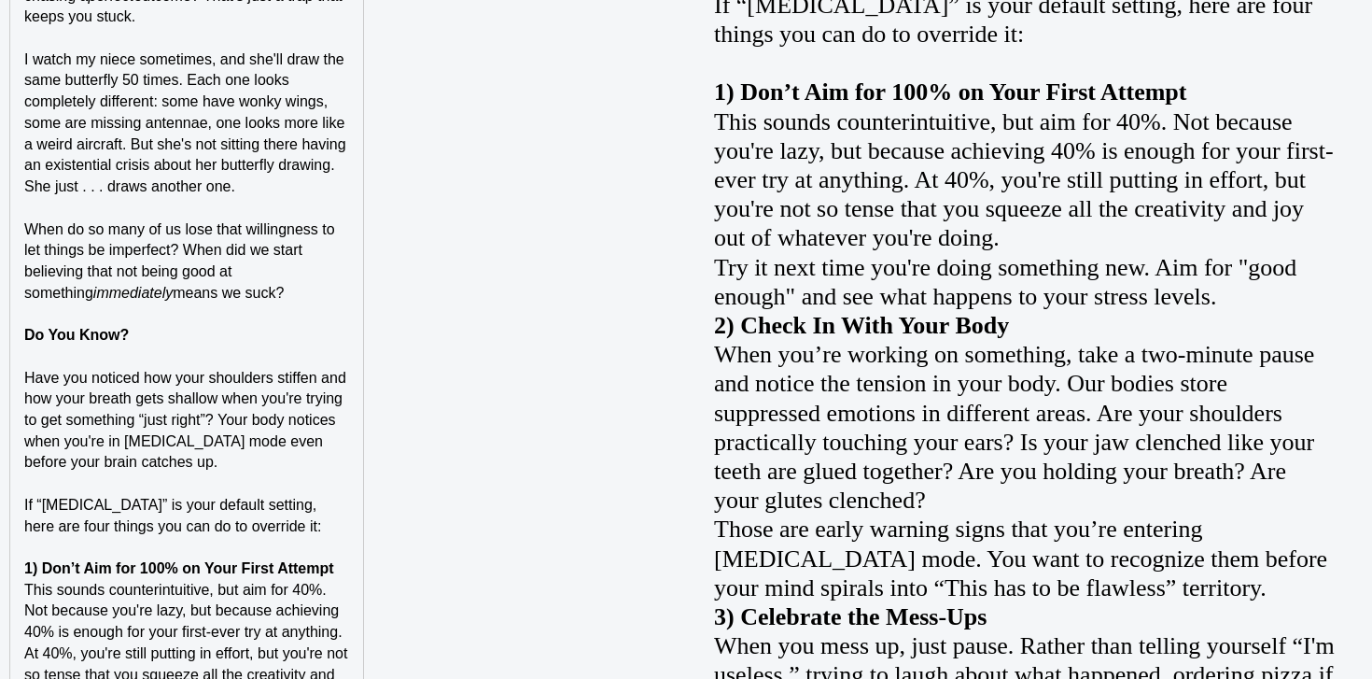
click at [85, 338] on strong "Do You Know?" at bounding box center [76, 335] width 105 height 16
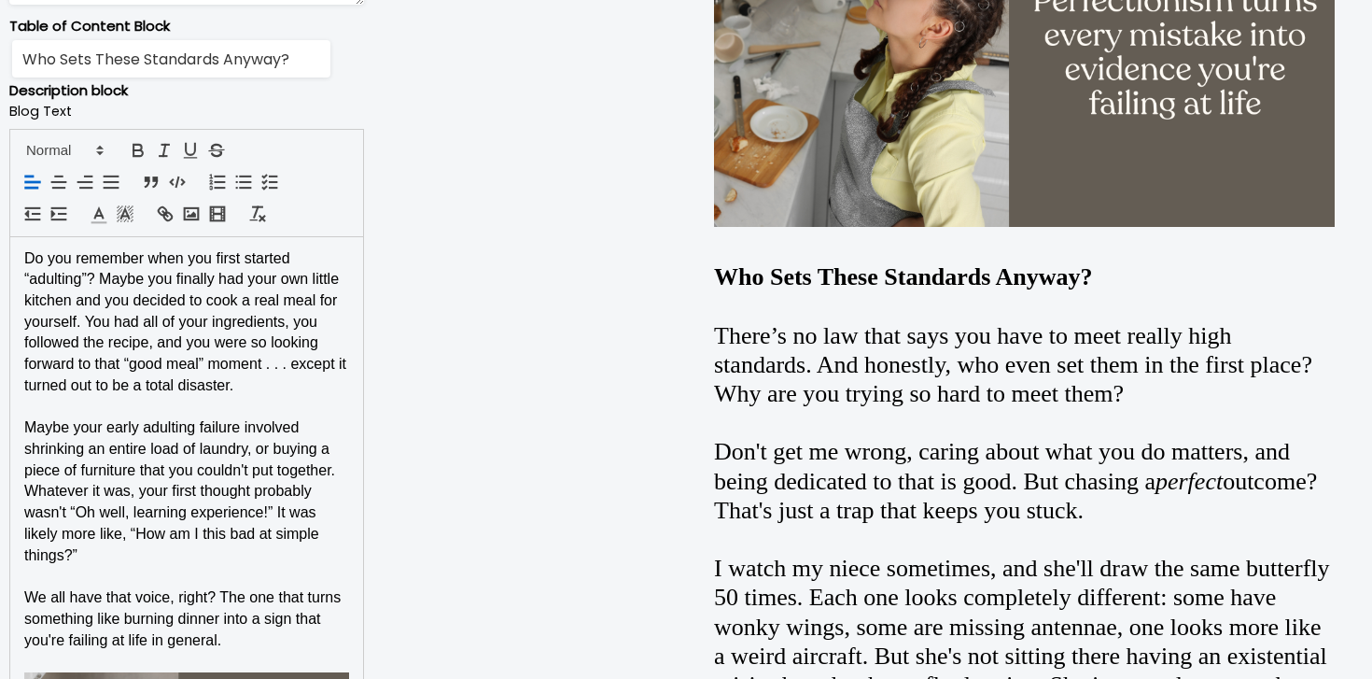
scroll to position [1108, 0]
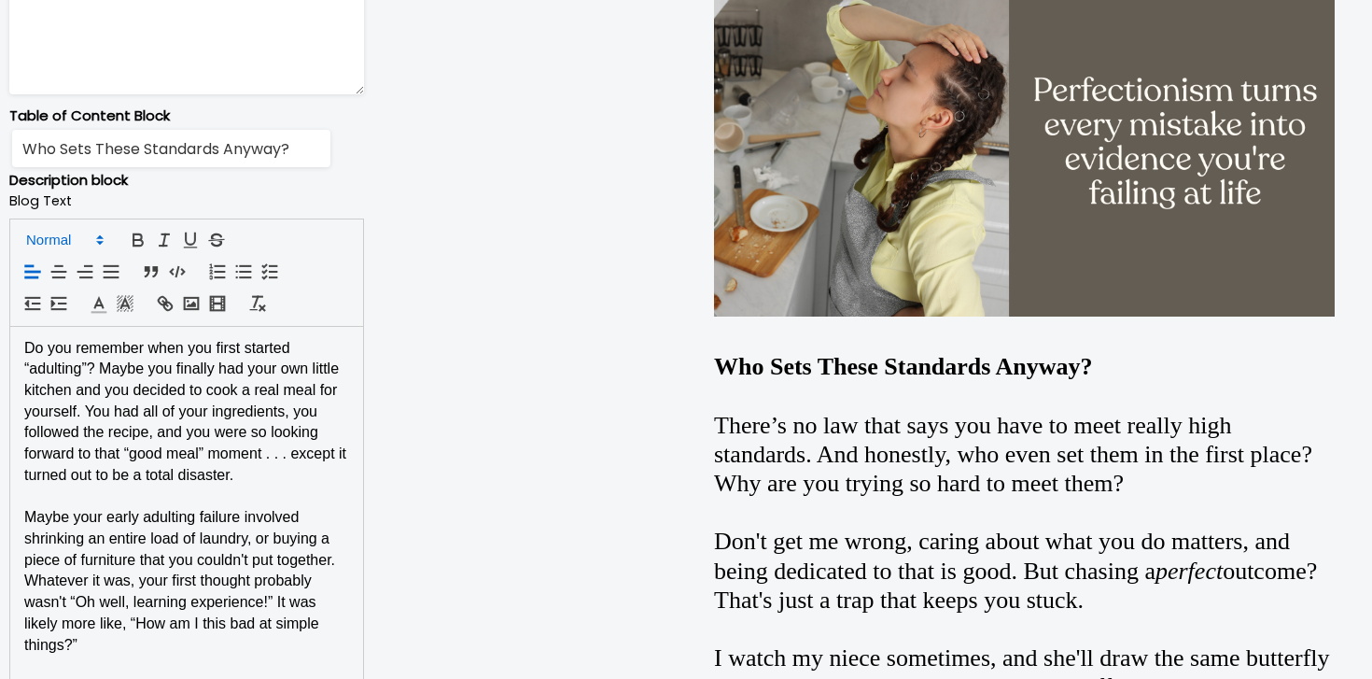
click at [78, 233] on span at bounding box center [63, 240] width 91 height 22
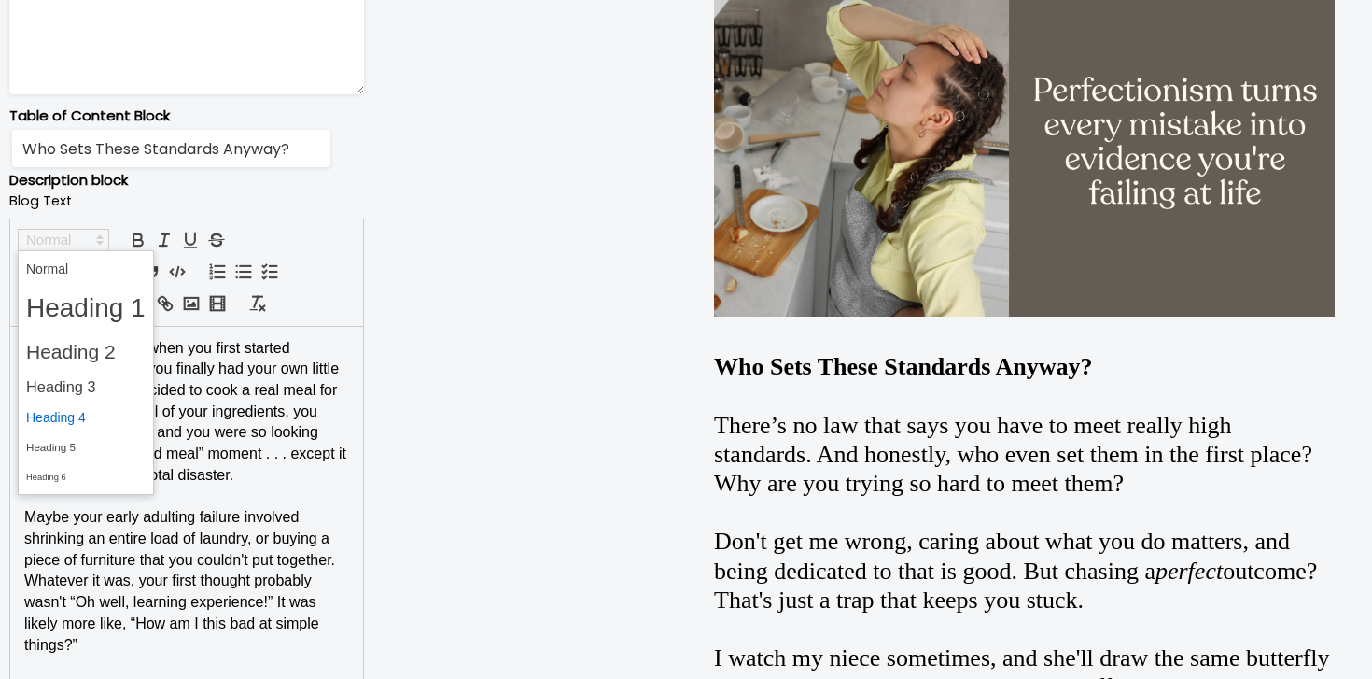
click at [78, 415] on span at bounding box center [86, 417] width 120 height 29
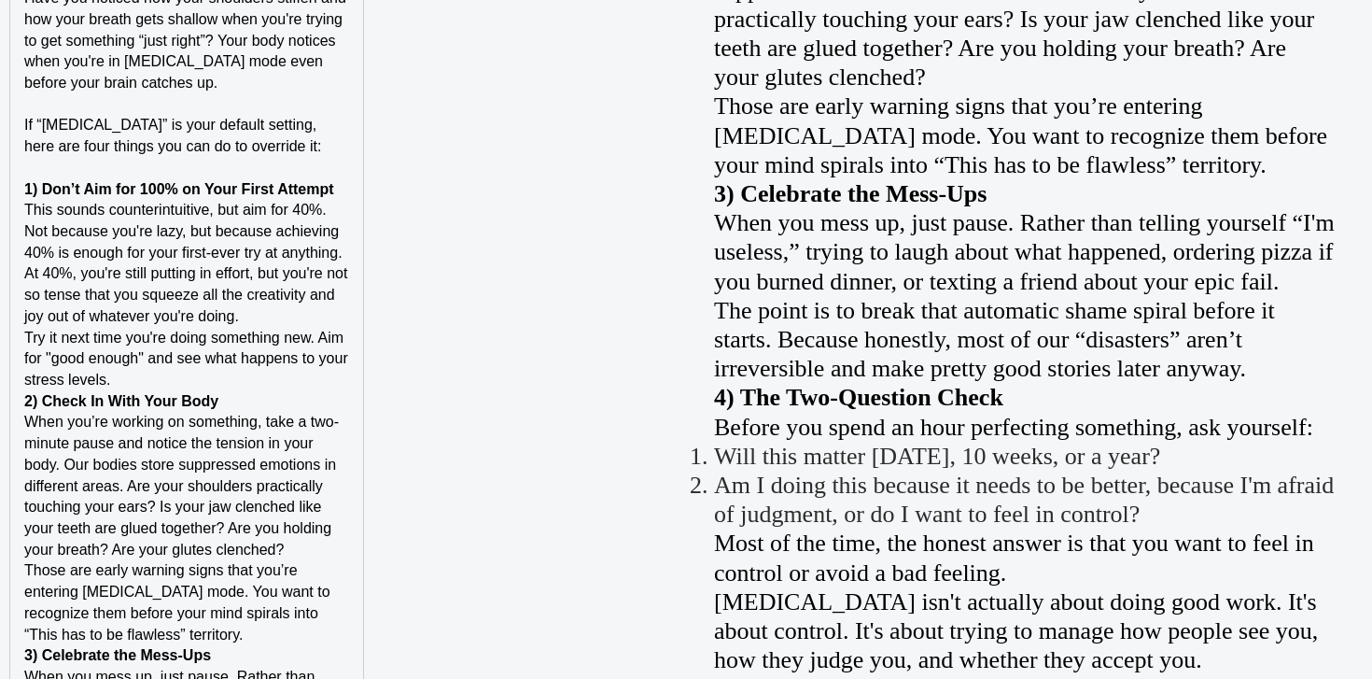
scroll to position [2708, 0]
click at [343, 181] on p "1) Don’t Aim for 100% on Your First Attempt" at bounding box center [186, 190] width 325 height 21
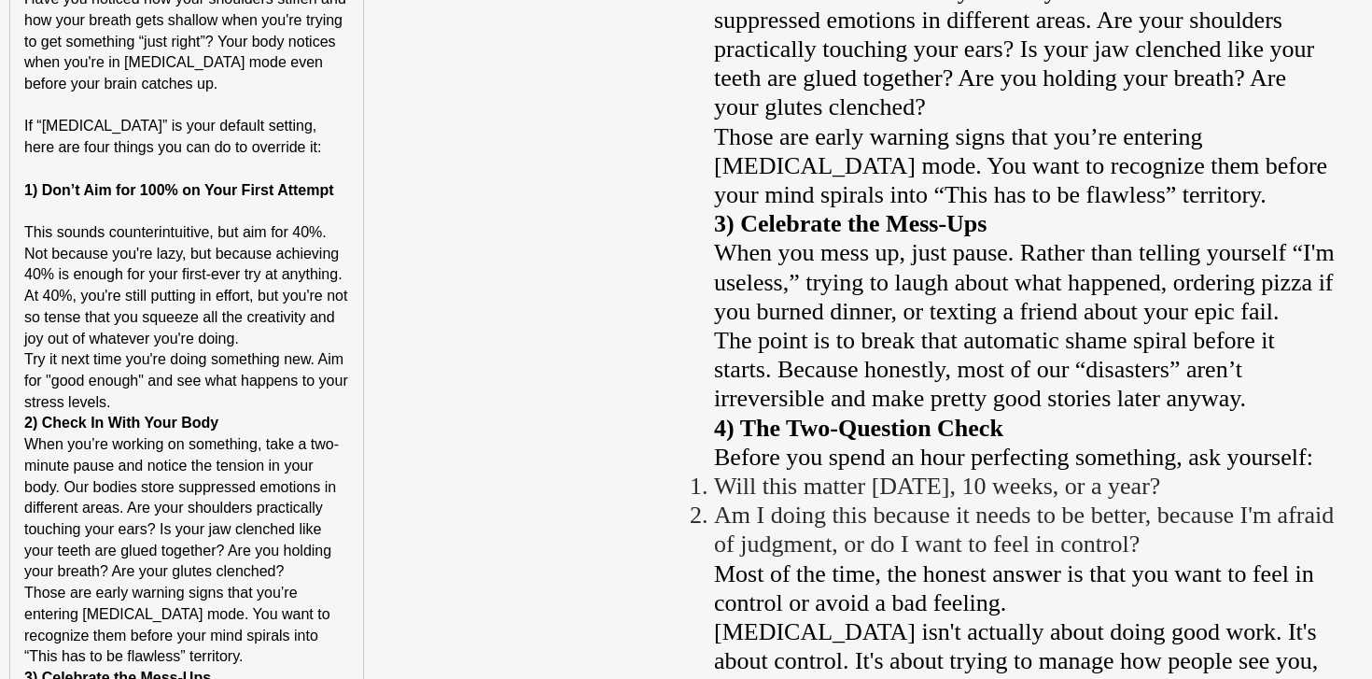
click at [305, 333] on p "This sounds counterintuitive, but aim for 40%. Not because you're lazy, but bec…" at bounding box center [186, 285] width 325 height 127
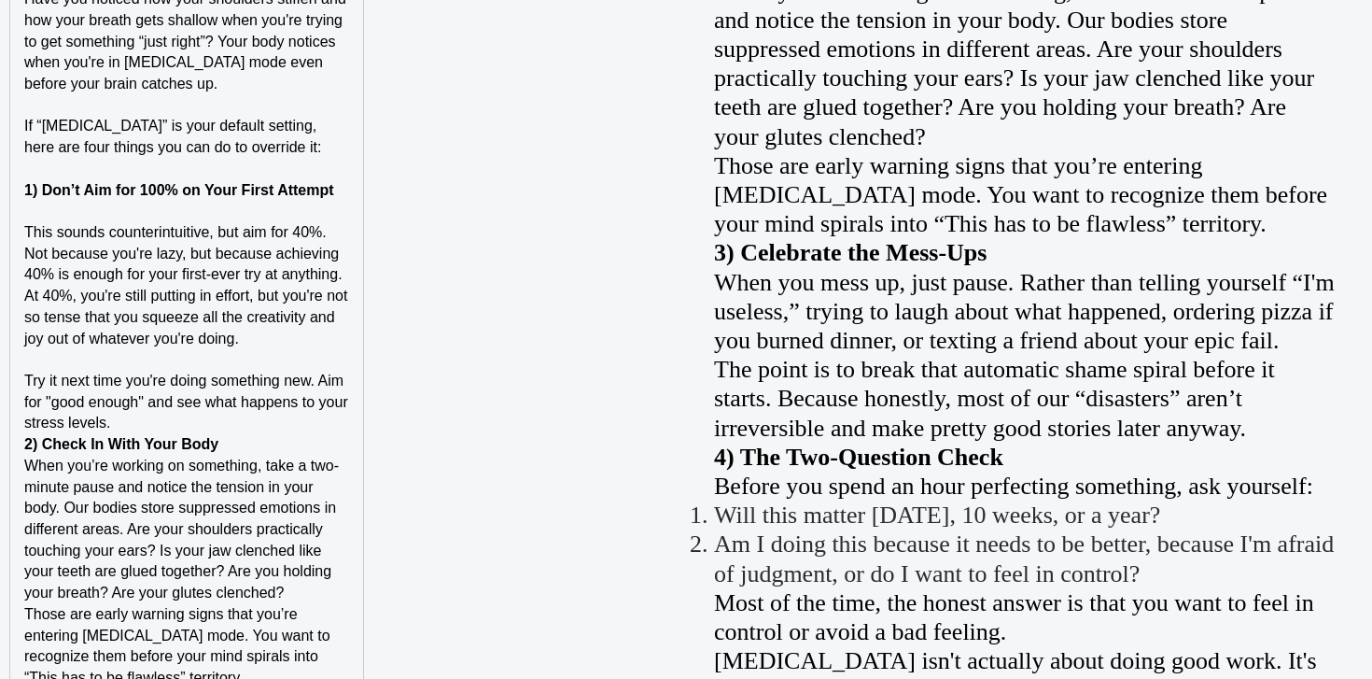
click at [291, 427] on p "Try it next time you're doing something new. Aim for "good enough" and see what…" at bounding box center [186, 402] width 325 height 63
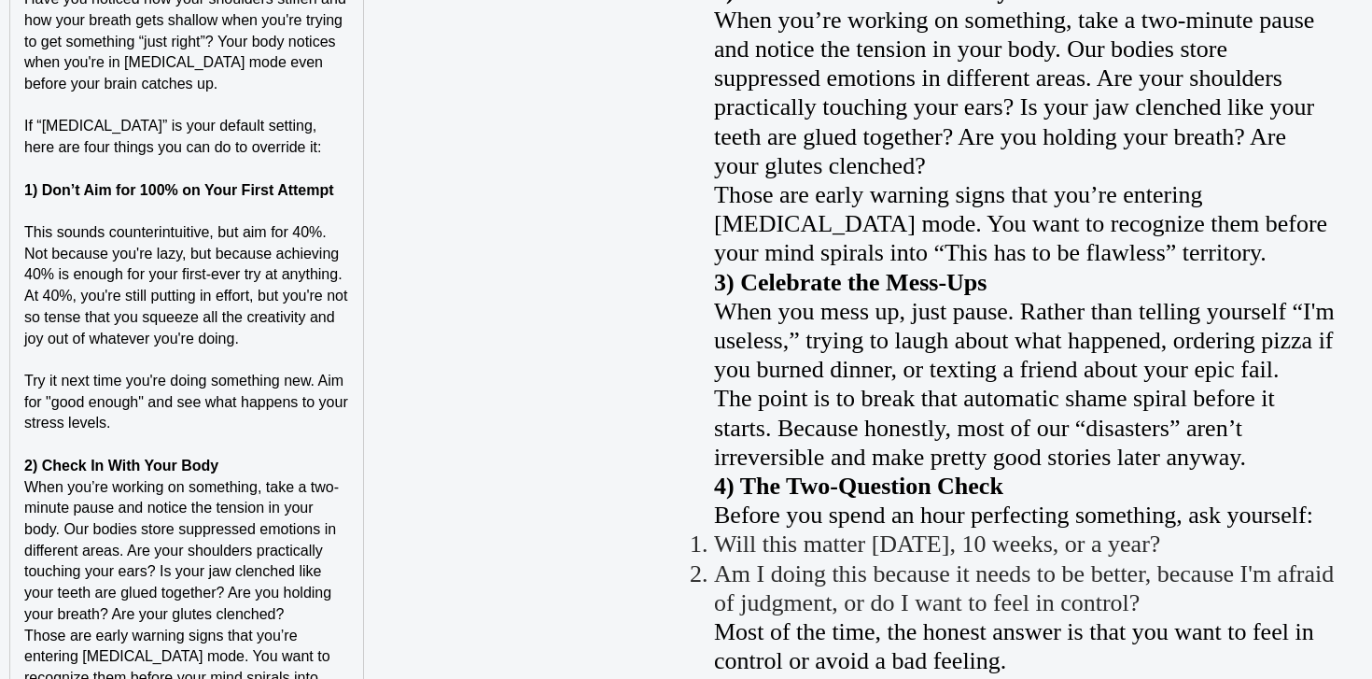
click at [274, 464] on p "2) Check In With Your Body" at bounding box center [186, 466] width 325 height 21
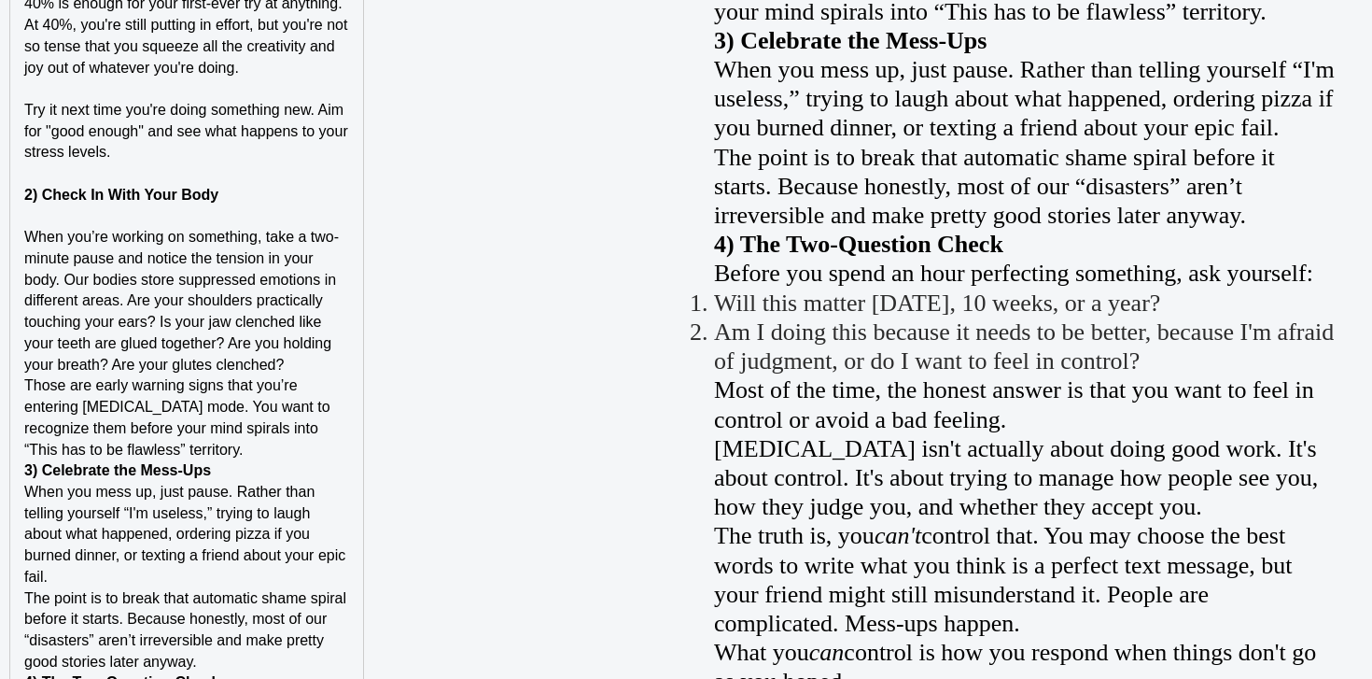
scroll to position [3068, 0]
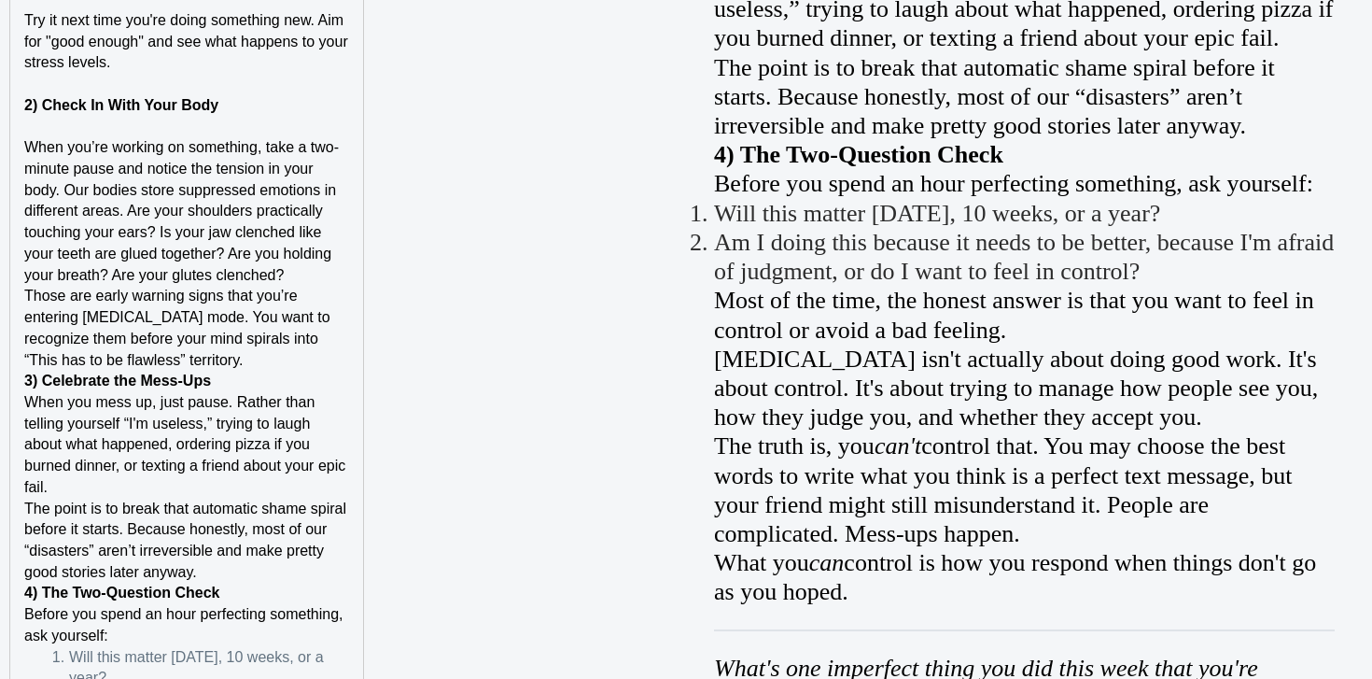
click at [317, 280] on p "When you’re working on something, take a two-minute pause and notice the tensio…" at bounding box center [186, 211] width 325 height 148
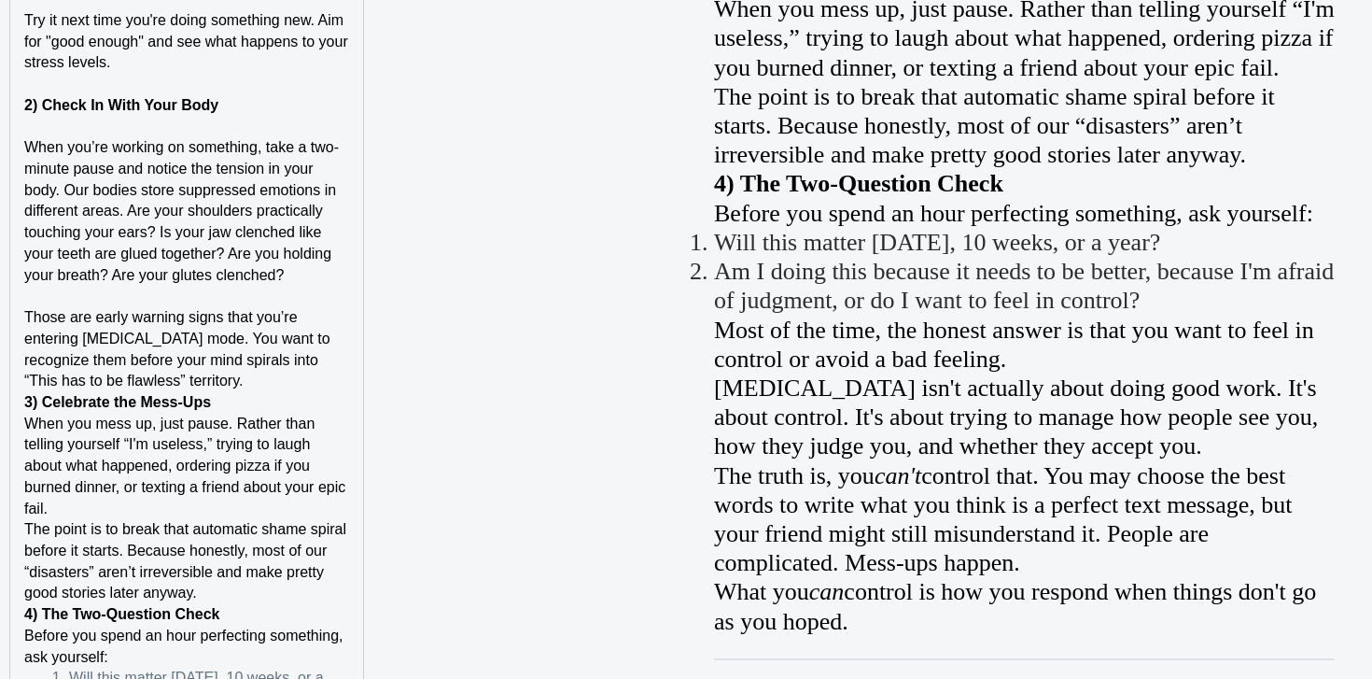
click at [304, 378] on p "Those are early warning signs that you’re entering perfectionism mode. You want…" at bounding box center [186, 349] width 325 height 85
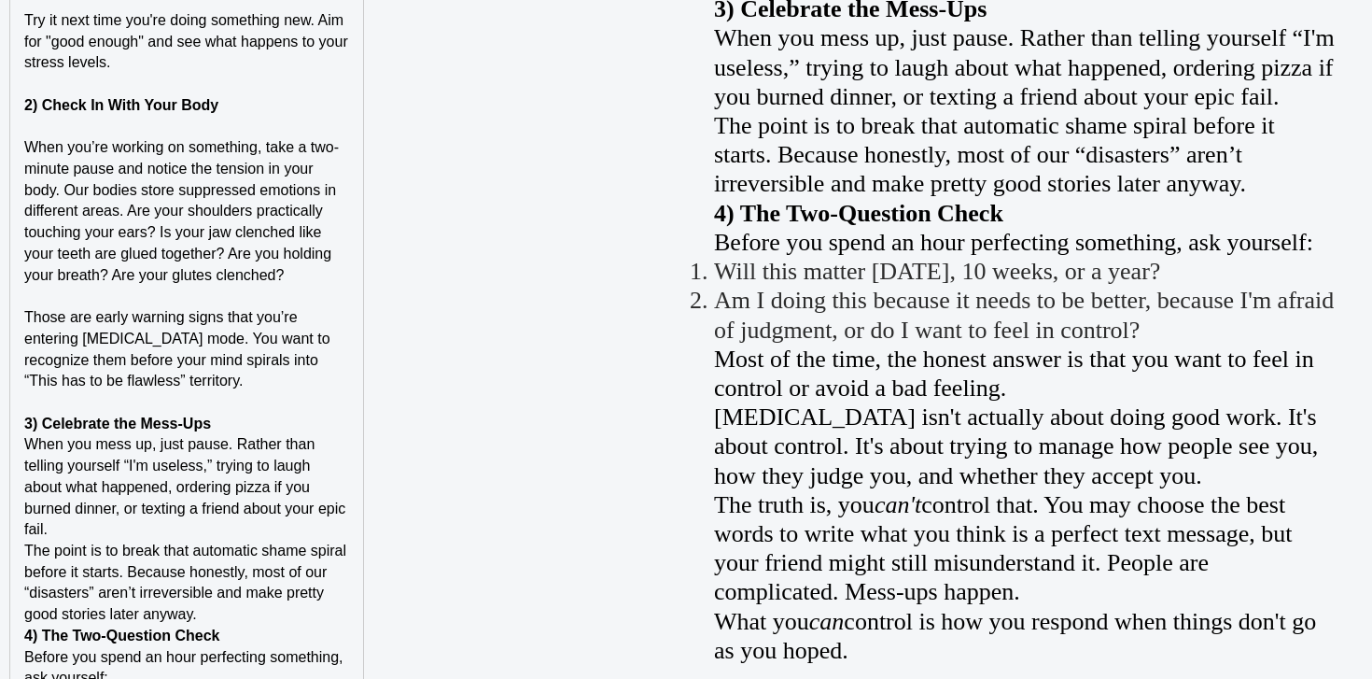
click at [280, 418] on p "3) Celebrate the Mess-Ups" at bounding box center [186, 424] width 325 height 21
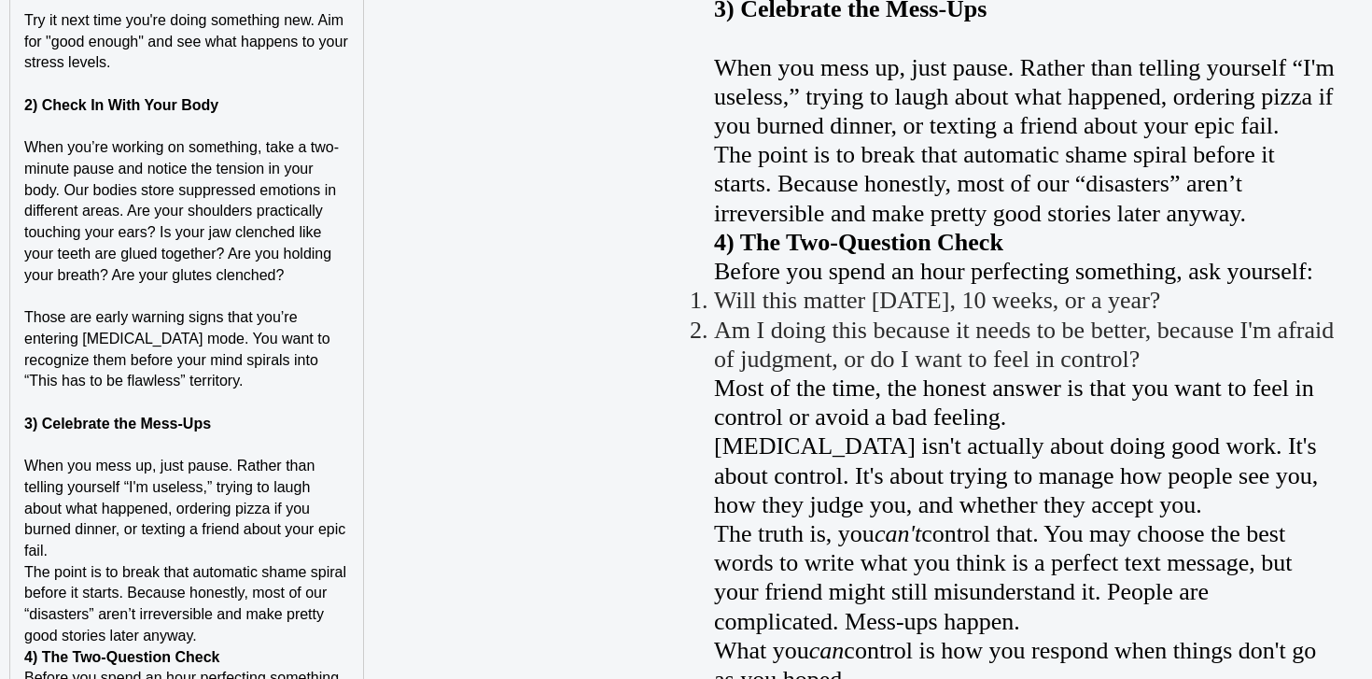
click at [240, 557] on p "When you mess up, just pause. Rather than telling yourself “I'm useless,” tryin…" at bounding box center [186, 509] width 325 height 106
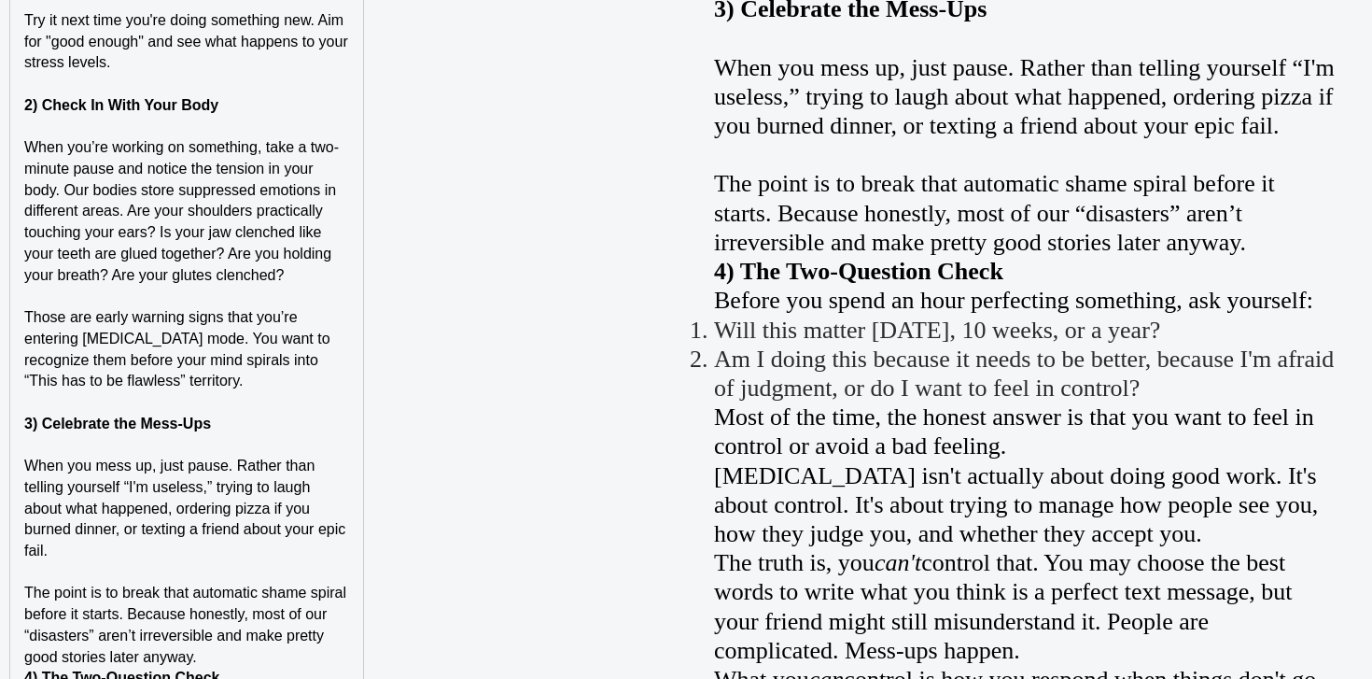
click at [242, 653] on p "The point is to break that automatic shame spiral before it starts. Because hon…" at bounding box center [186, 625] width 325 height 85
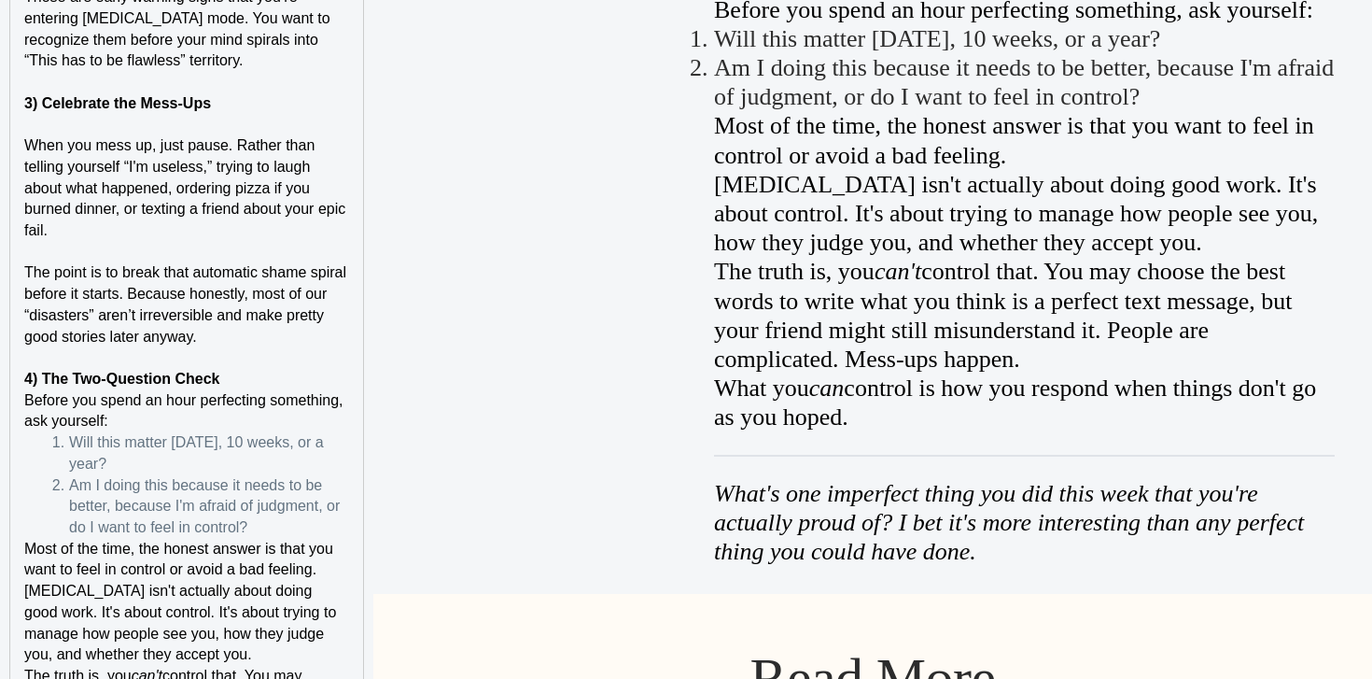
scroll to position [3445, 0]
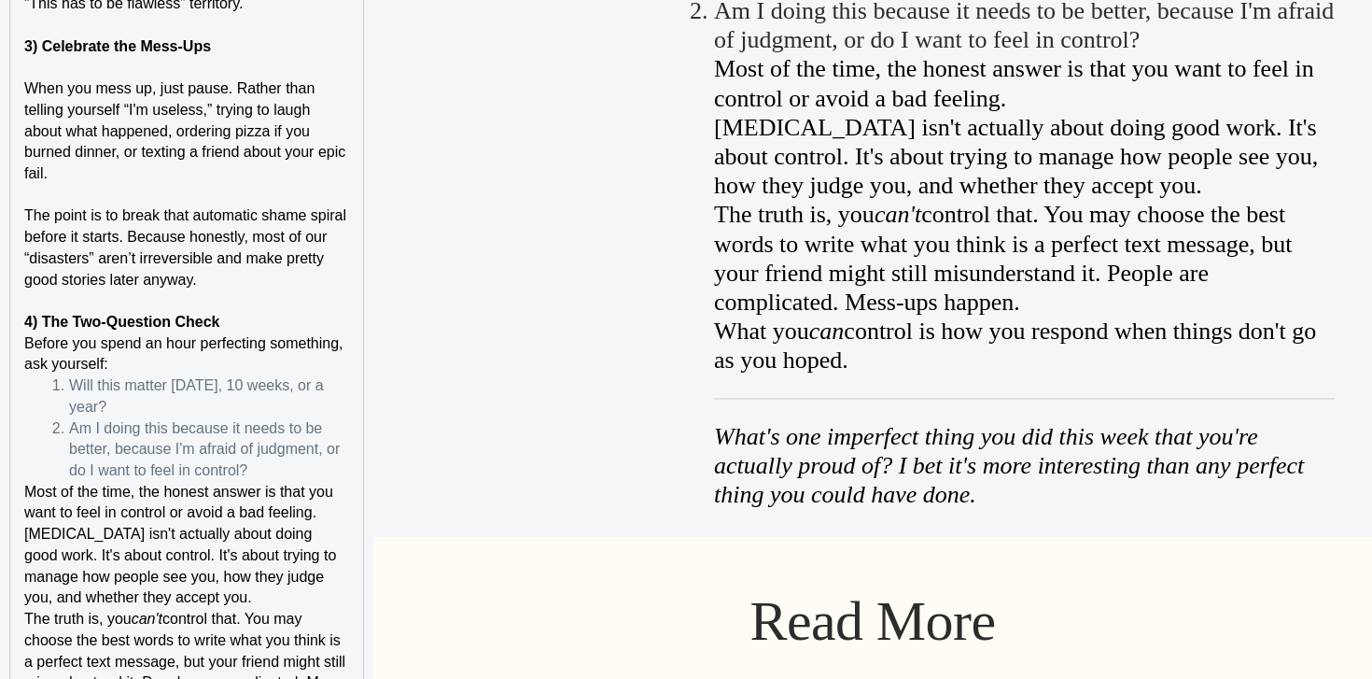
click at [246, 328] on p "4) The Two-Question Check" at bounding box center [186, 322] width 325 height 21
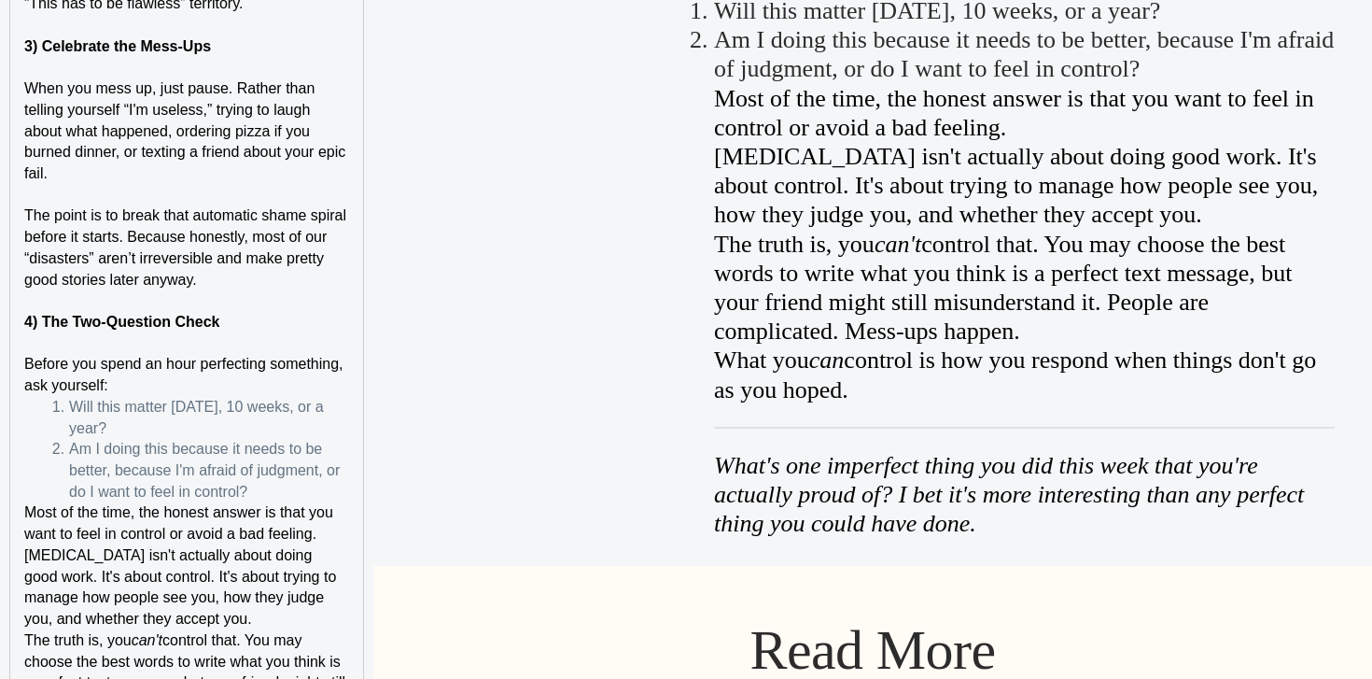
click at [207, 383] on p "Before you spend an hour perfecting something, ask yourself:" at bounding box center [186, 375] width 325 height 42
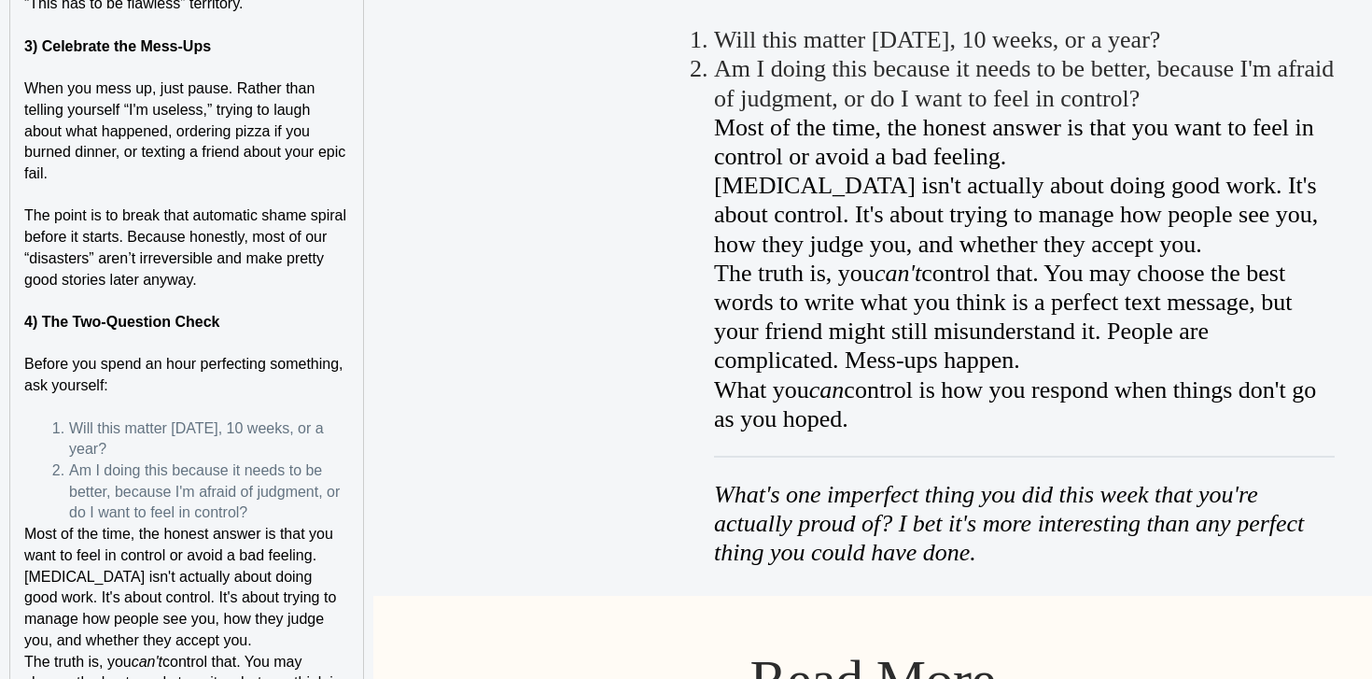
scroll to position [3693, 0]
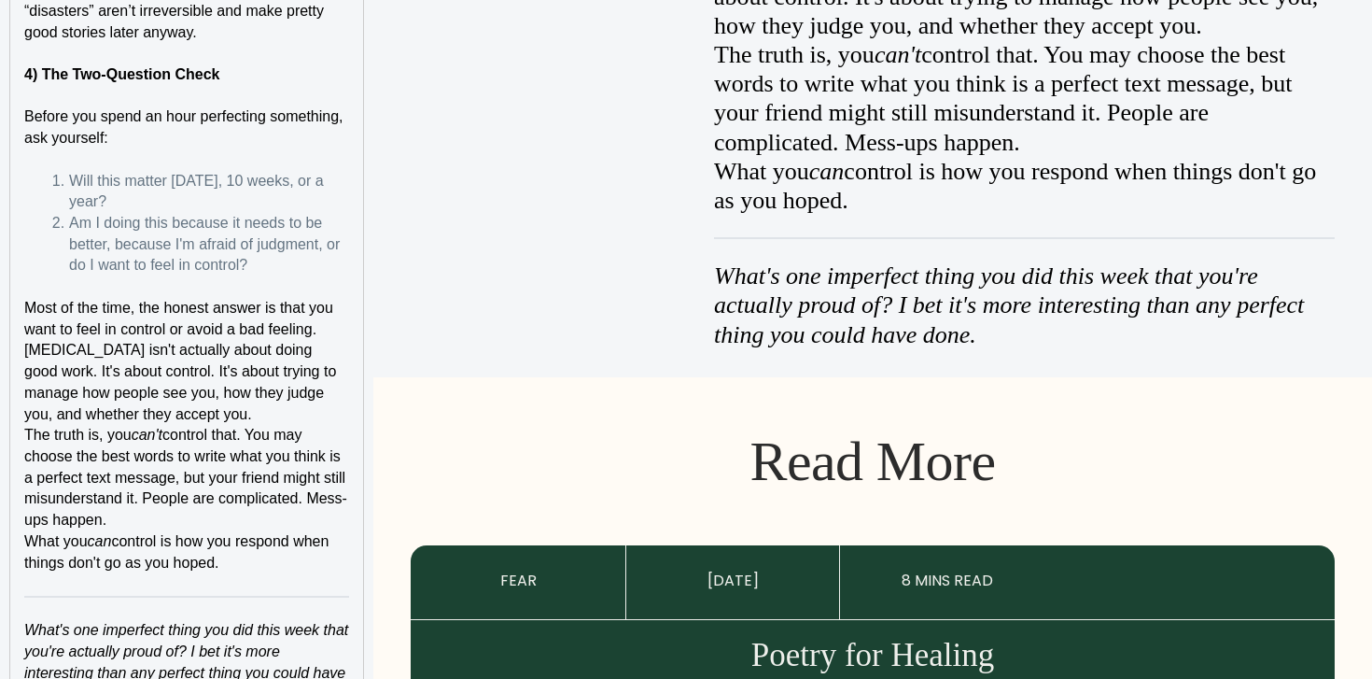
click at [287, 417] on p "Perfectionism isn't actually about doing good work. It's about control. It's ab…" at bounding box center [186, 382] width 325 height 85
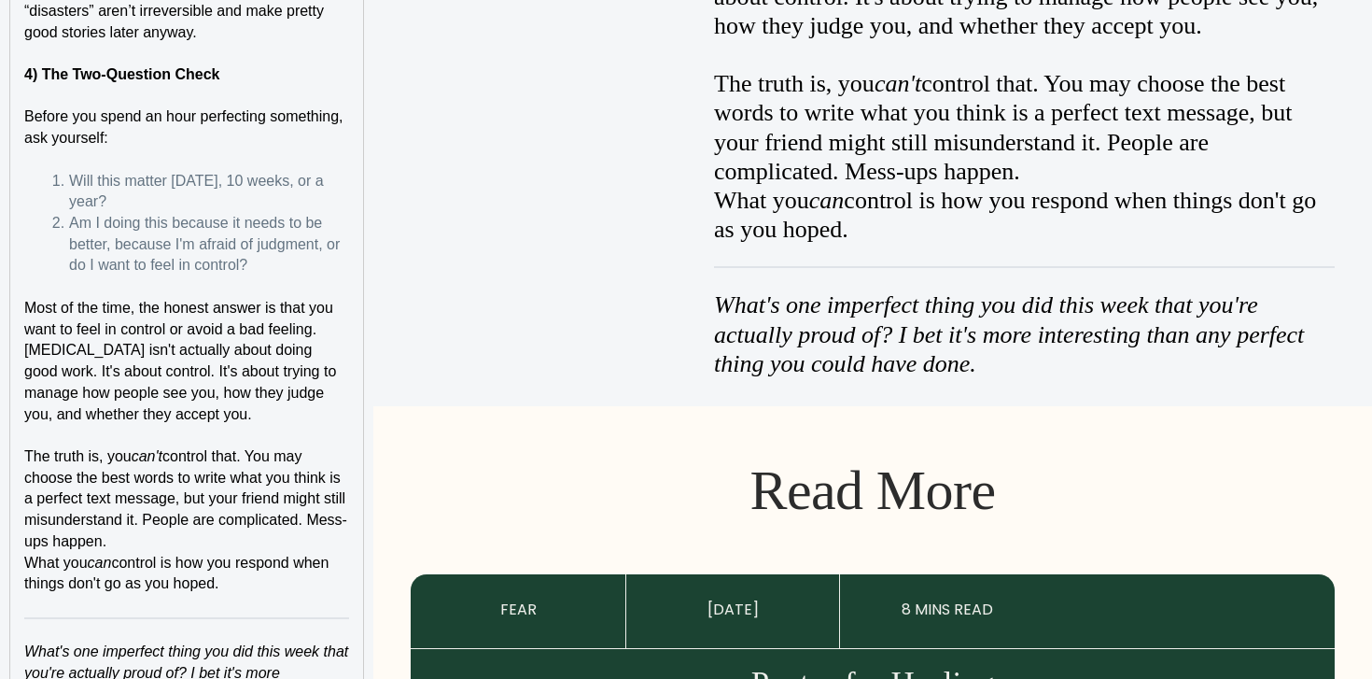
click at [228, 538] on p "The truth is, you can't control that. You may choose the best words to write wh…" at bounding box center [186, 499] width 325 height 106
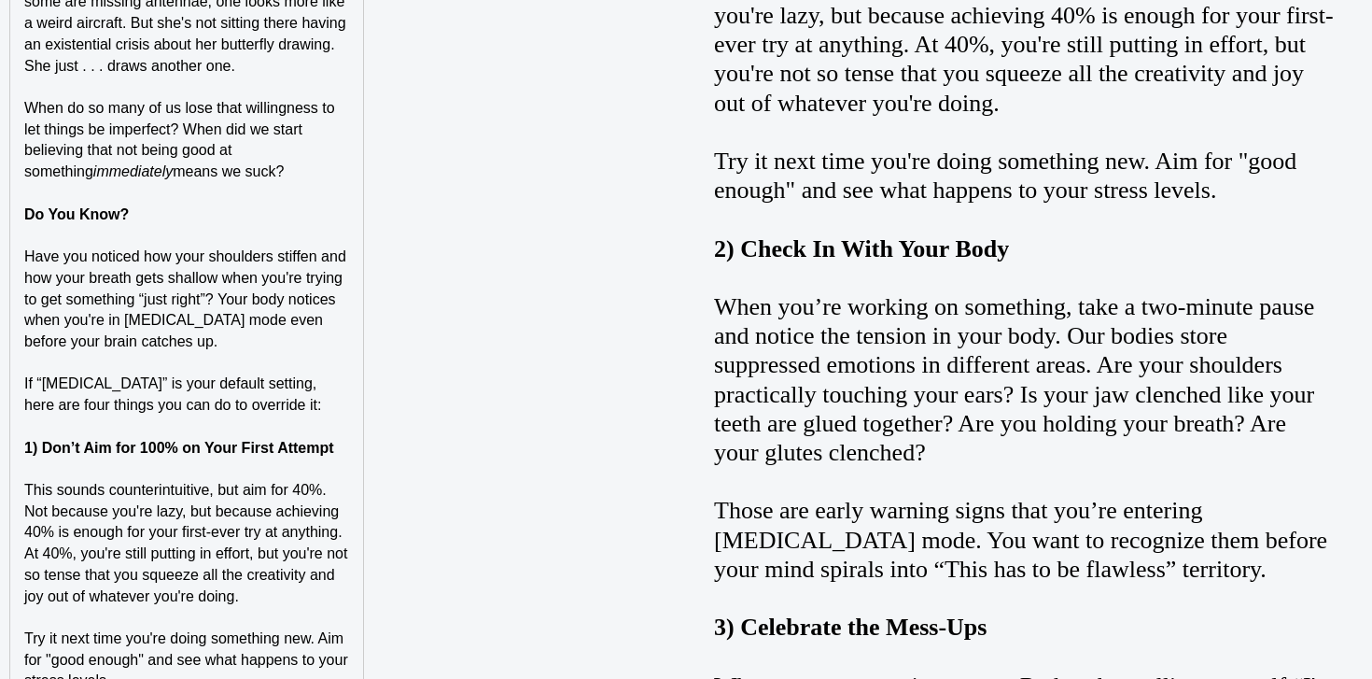
scroll to position [2359, 0]
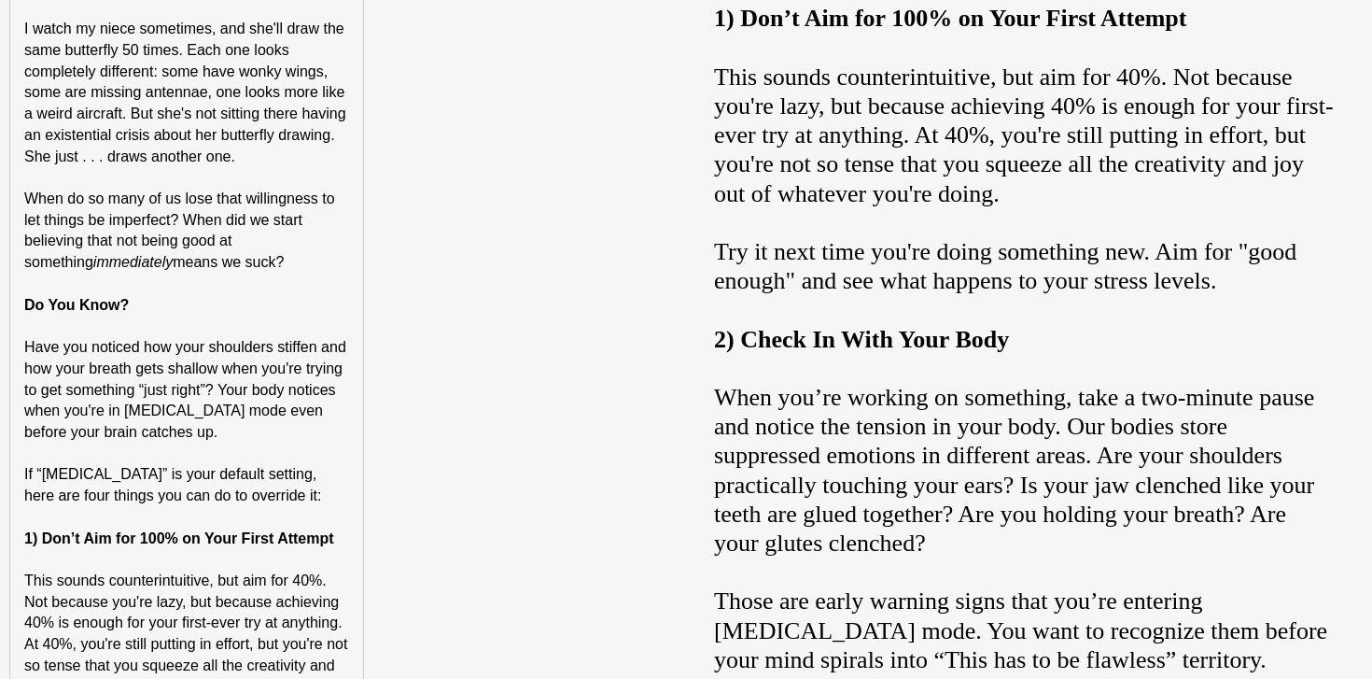
click at [252, 263] on p "When do so many of us lose that willingness to let things be imperfect? When di…" at bounding box center [186, 231] width 325 height 85
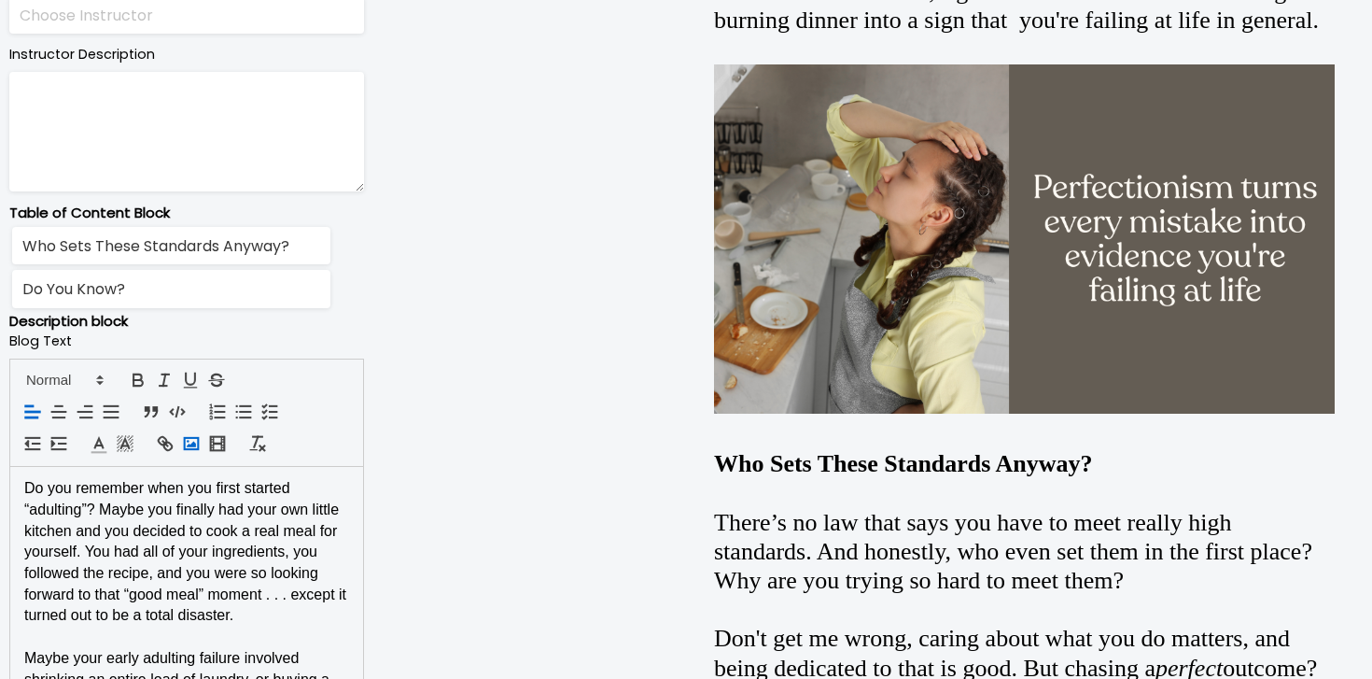
click at [194, 432] on button "button" at bounding box center [189, 441] width 26 height 22
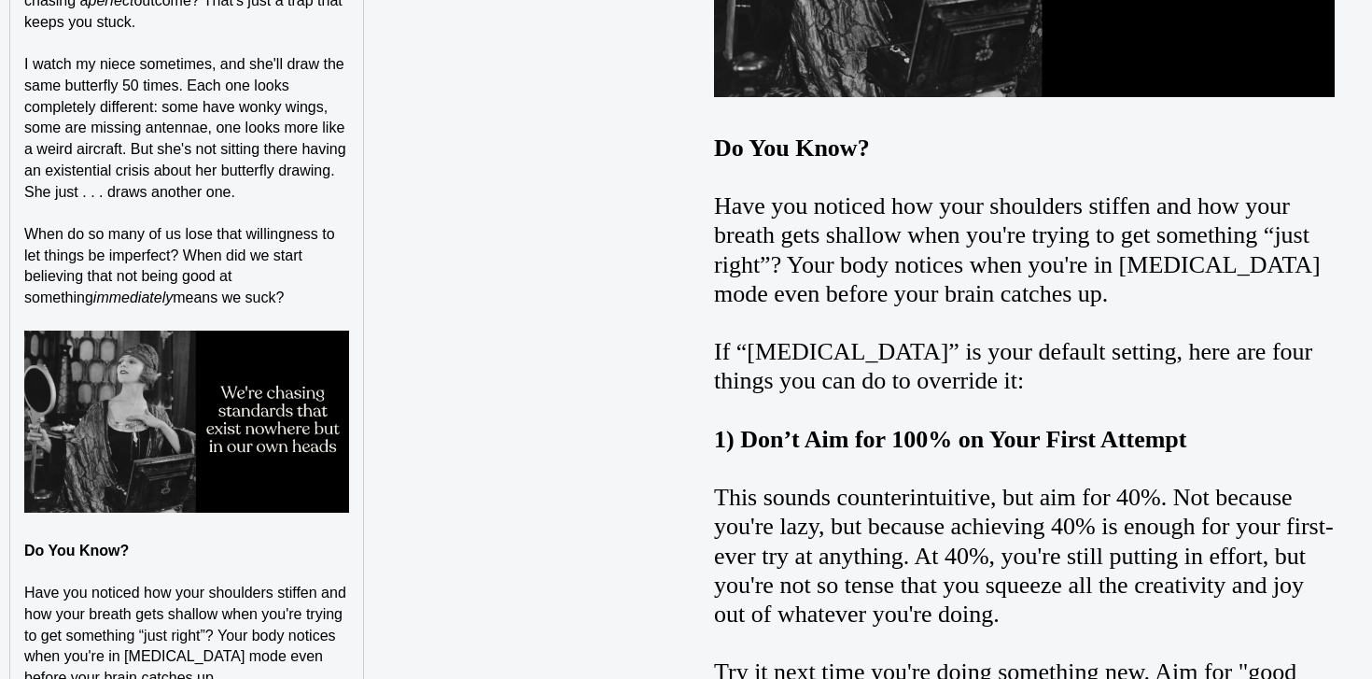
click at [238, 311] on p at bounding box center [186, 319] width 325 height 21
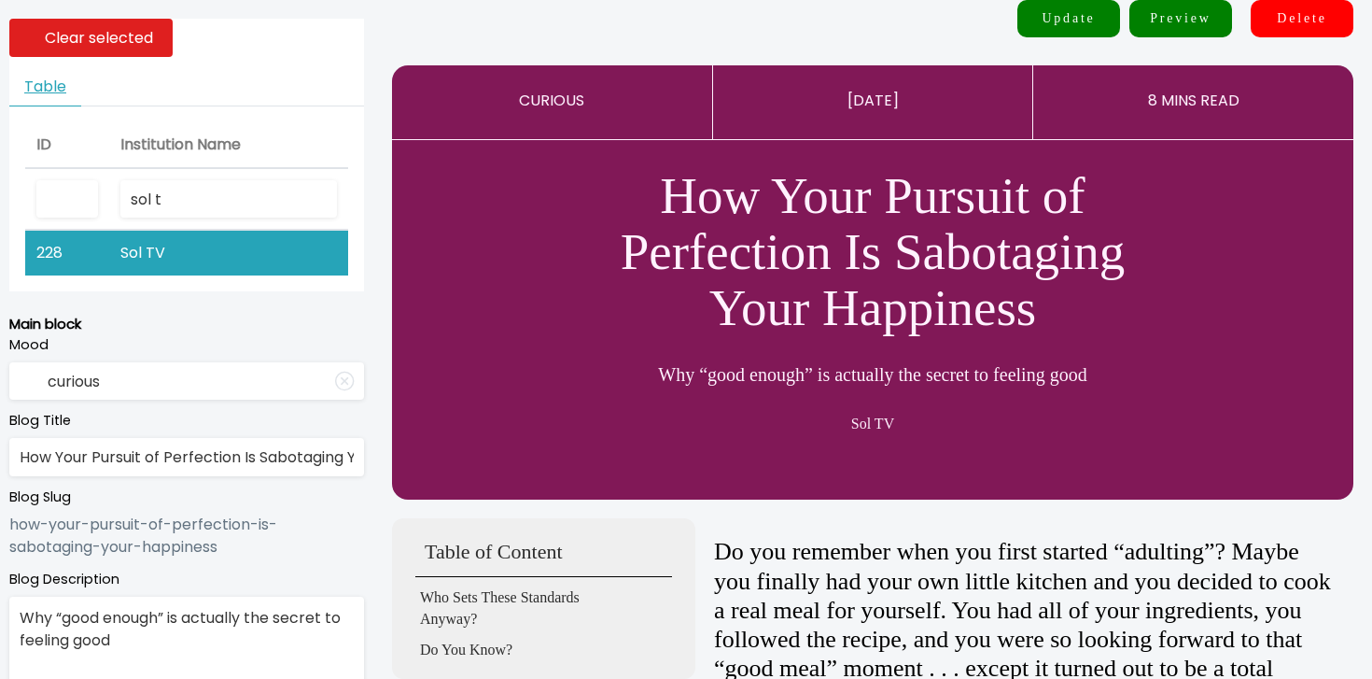
scroll to position [0, 0]
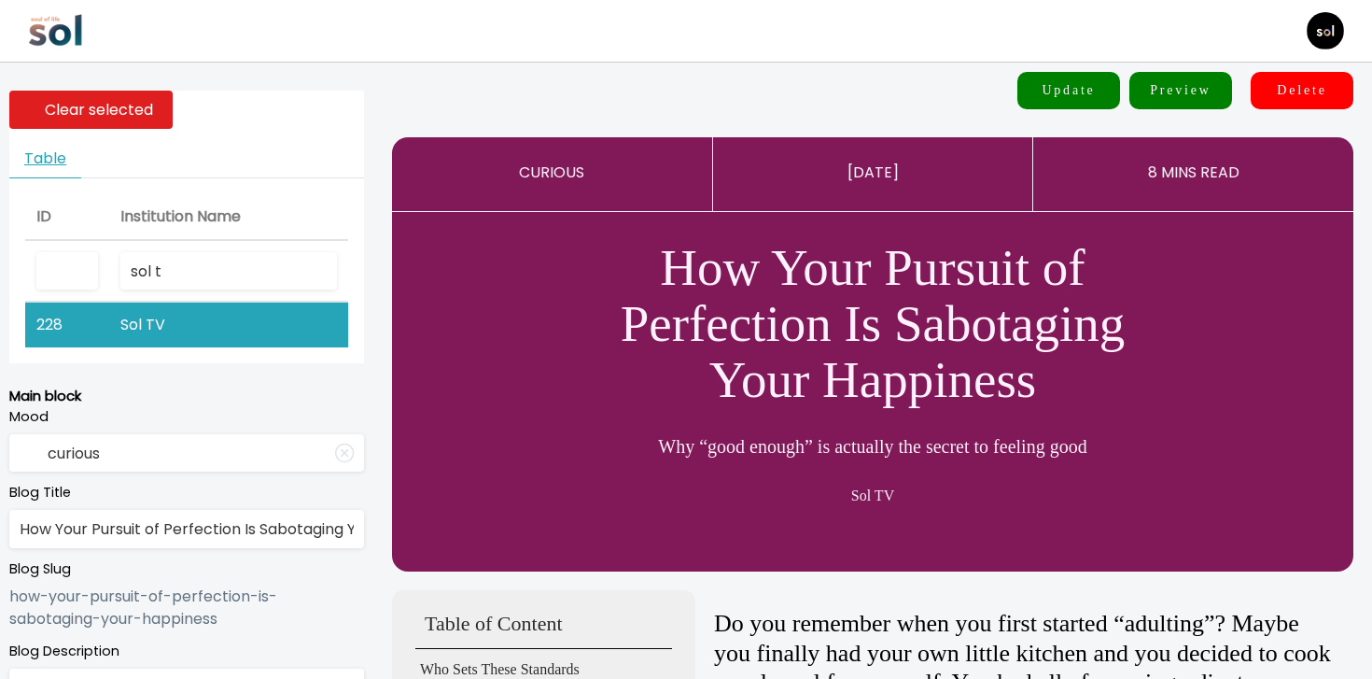
click at [1083, 98] on button "Update" at bounding box center [1069, 90] width 103 height 37
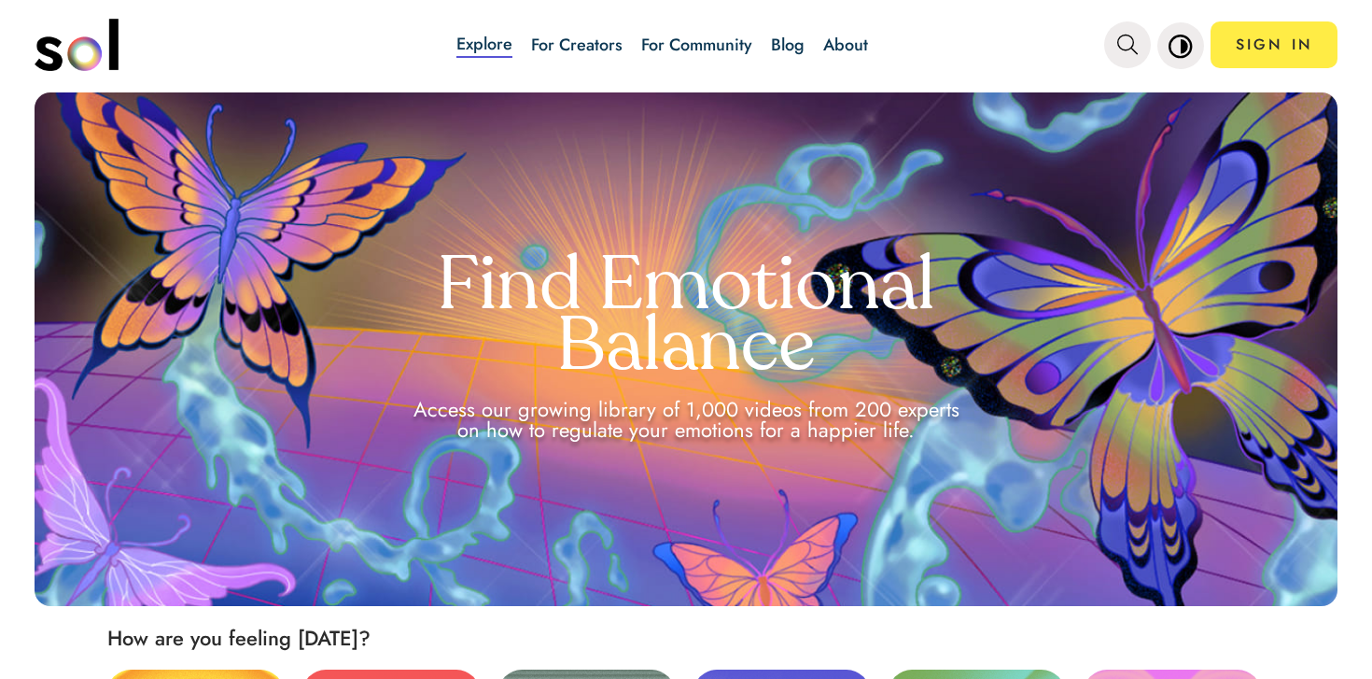
click at [788, 38] on link "Blog" at bounding box center [788, 45] width 34 height 24
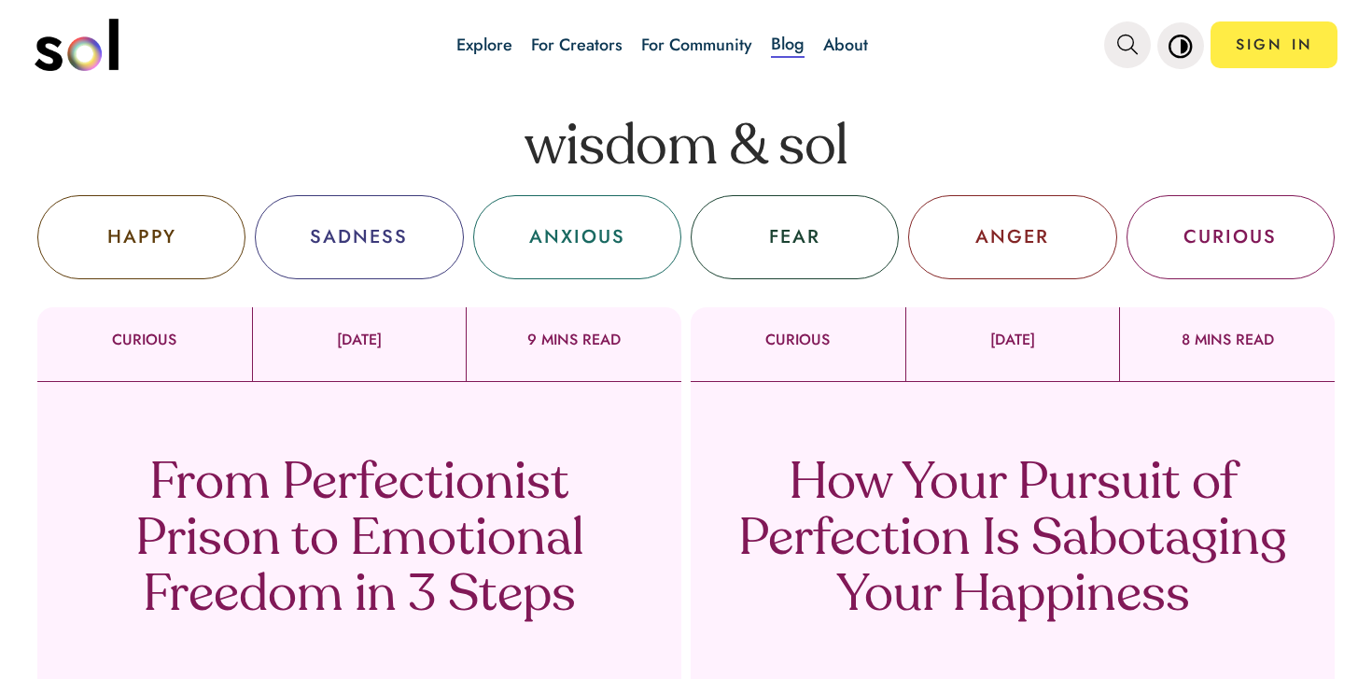
click at [834, 432] on div "How Your Pursuit of Perfection Is Sabotaging Your Happiness Sol TV" at bounding box center [1013, 564] width 644 height 364
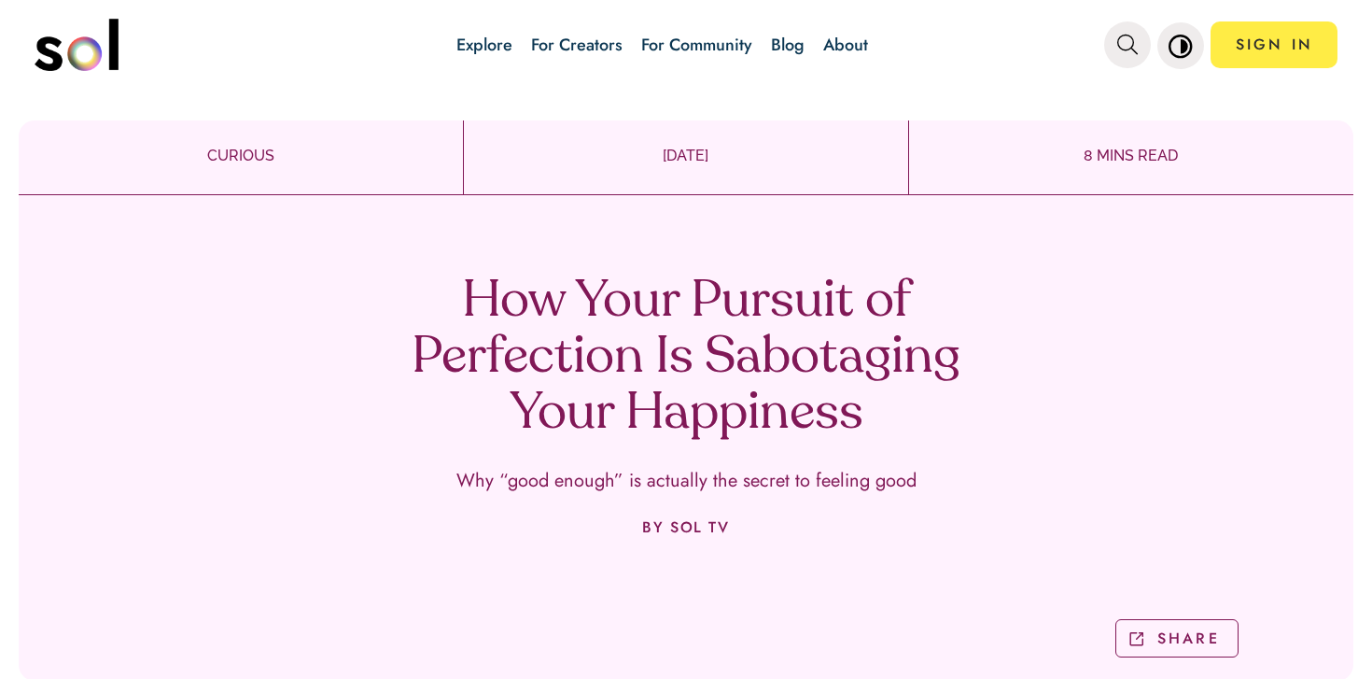
click at [986, 220] on div "How Your Pursuit of Perfection Is Sabotaging Your Happiness Why “good enough” i…" at bounding box center [686, 444] width 1335 height 471
